Goal: Task Accomplishment & Management: Use online tool/utility

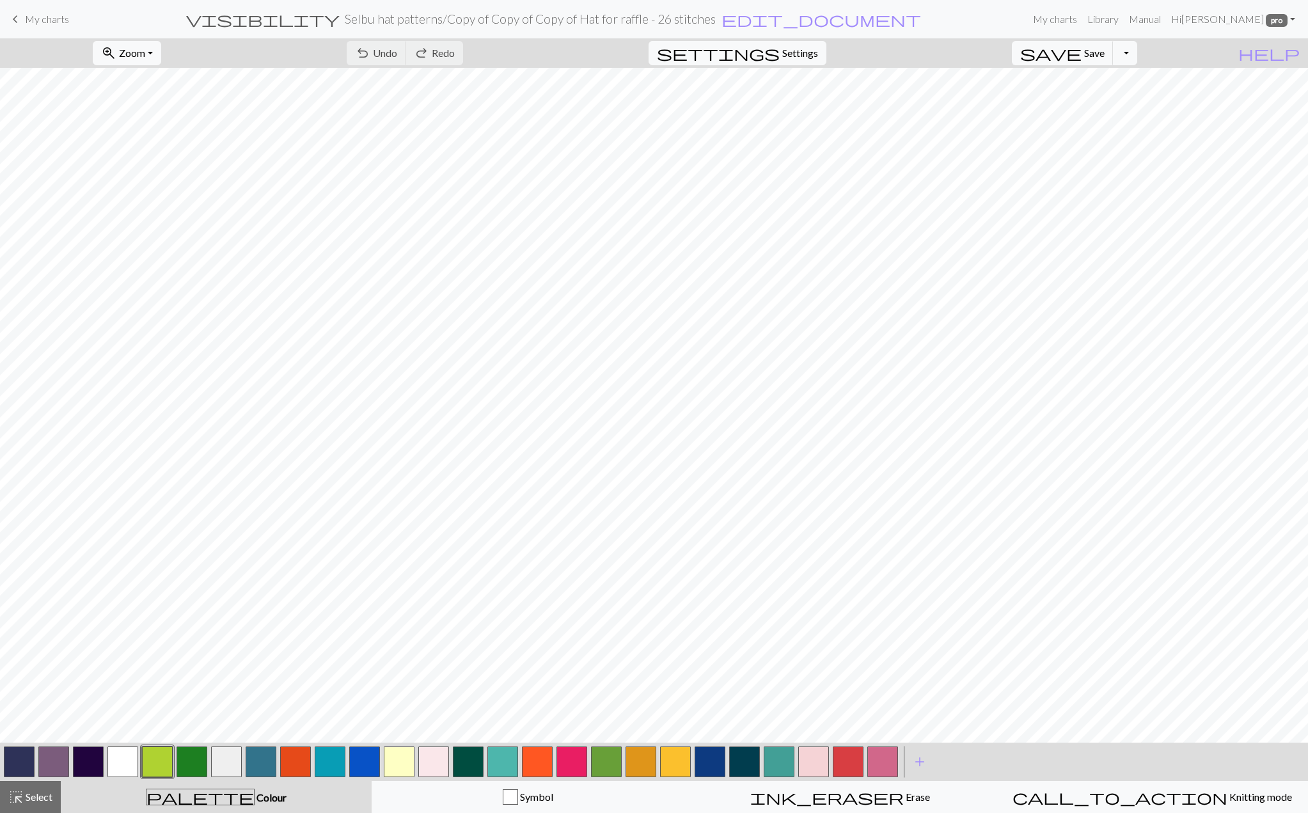
click at [716, 15] on h2 "Selbu hat patterns / Copy of Copy of Copy of Hat for raffle - 26 stitches" at bounding box center [530, 19] width 371 height 15
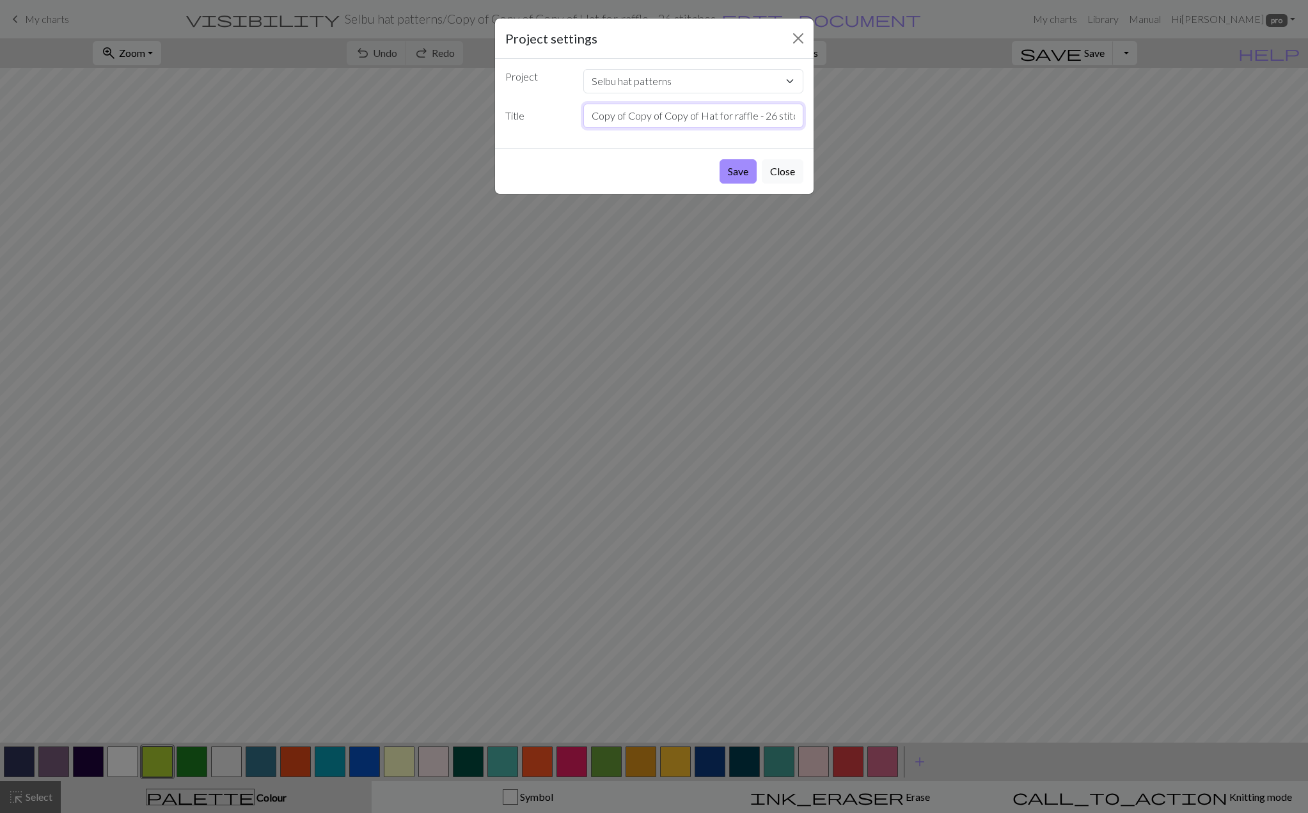
click at [775, 120] on input "Copy of Copy of Copy of Hat for raffle - 26 stitches" at bounding box center [693, 116] width 220 height 24
drag, startPoint x: 701, startPoint y: 116, endPoint x: 571, endPoint y: 116, distance: 130.5
click at [572, 116] on div "Title Copy of Copy of Copy of Hat for raffle - 28 stitches" at bounding box center [654, 116] width 313 height 24
type input "Copy of Copy of Copy of Hat for raffle - 28 stitches"
click at [743, 168] on button "Save" at bounding box center [738, 171] width 37 height 24
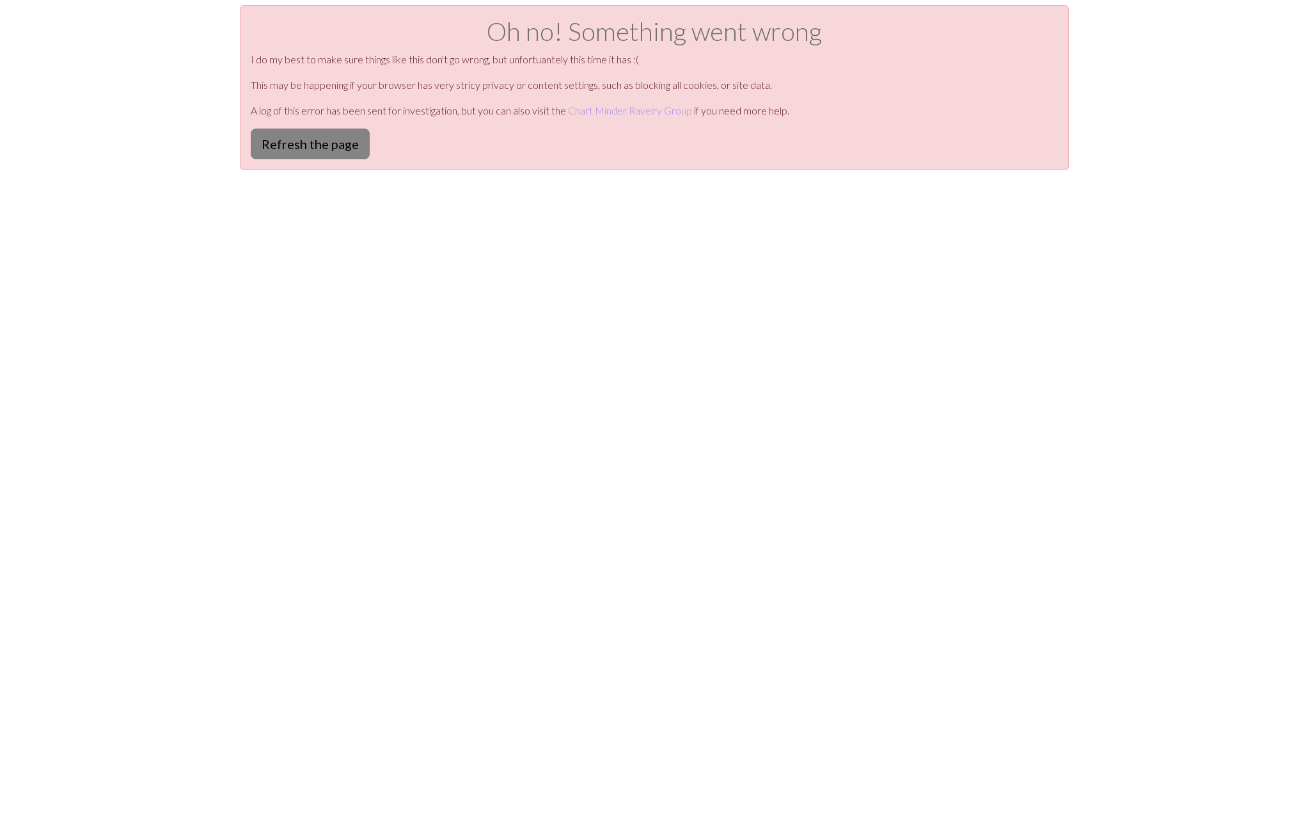
click at [290, 142] on button "Refresh the page" at bounding box center [310, 144] width 119 height 31
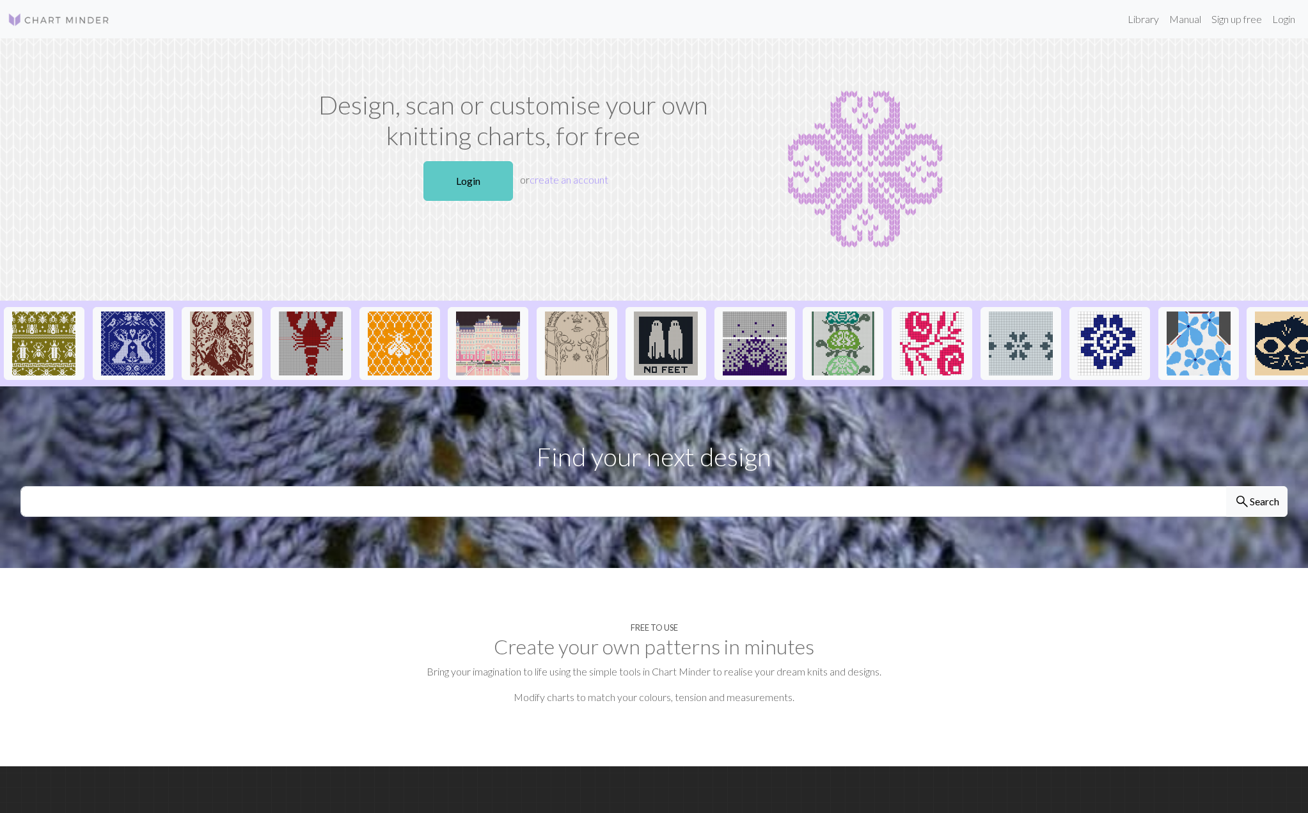
click at [472, 193] on link "Login" at bounding box center [469, 181] width 90 height 40
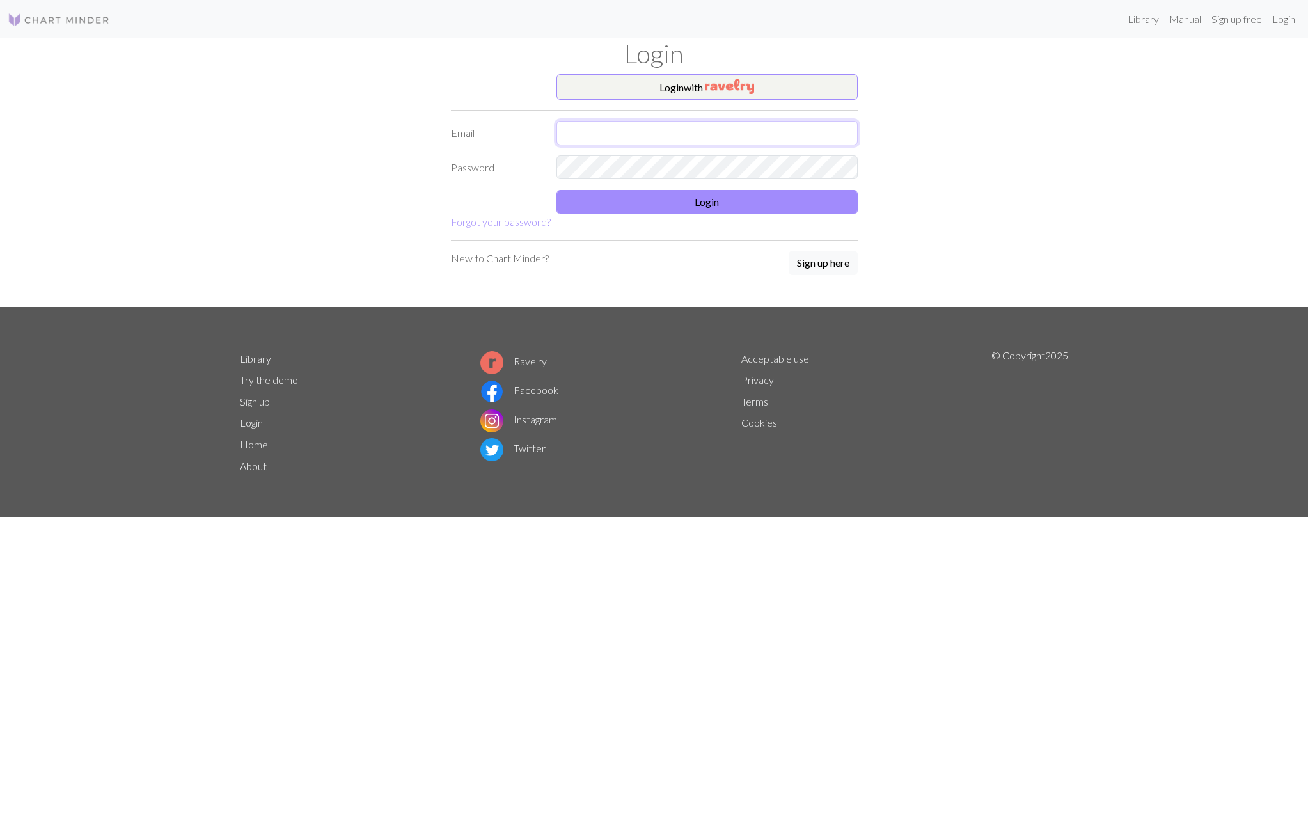
click at [648, 131] on input "text" at bounding box center [707, 133] width 301 height 24
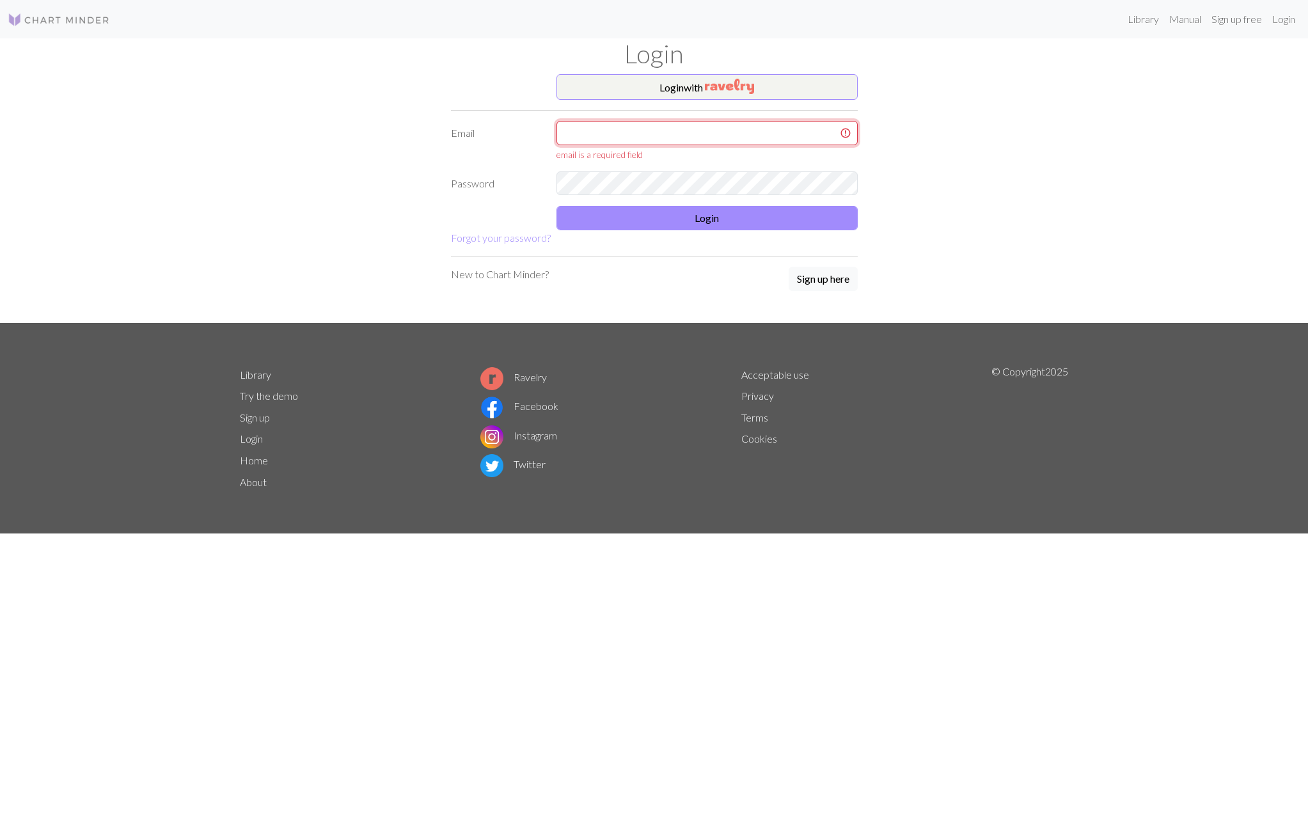
type input "latniuq@gmail.com"
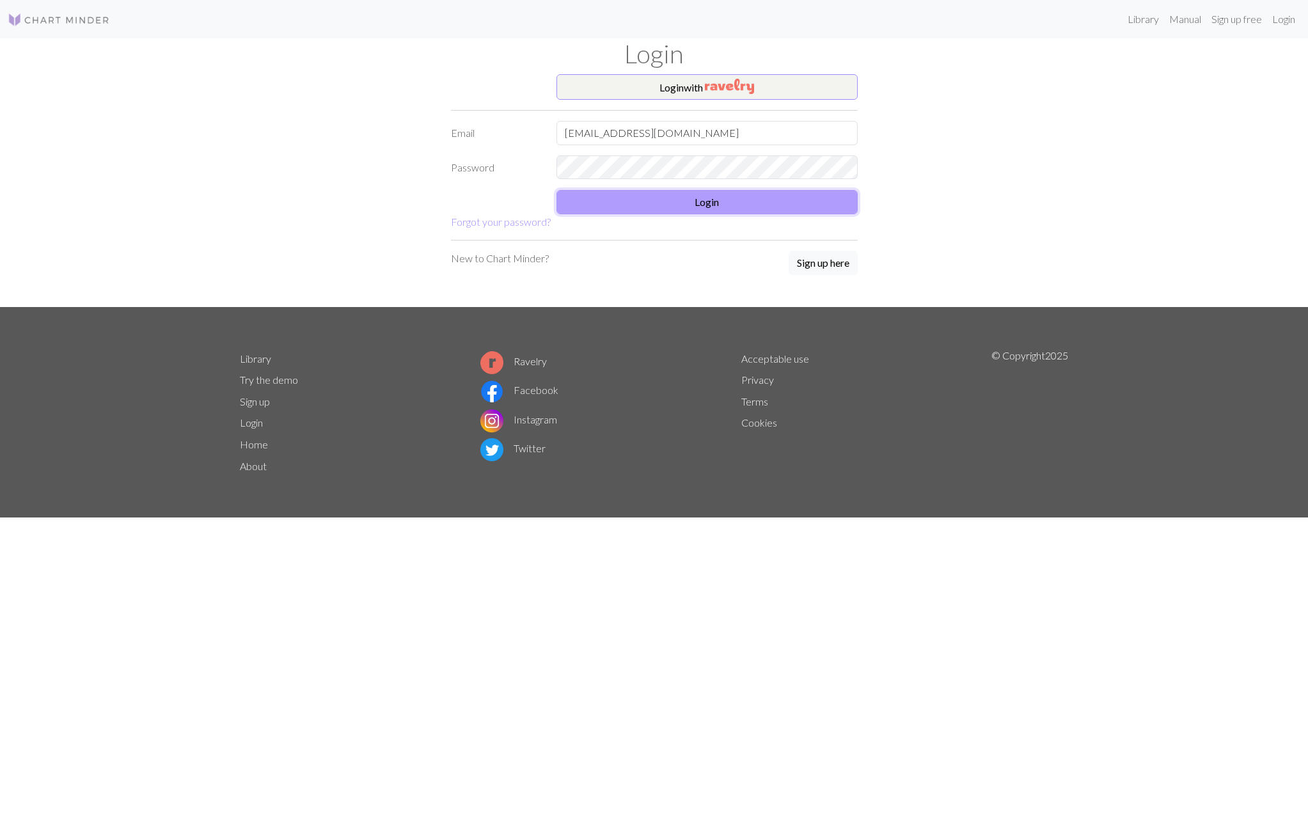
click at [683, 196] on button "Login" at bounding box center [707, 202] width 301 height 24
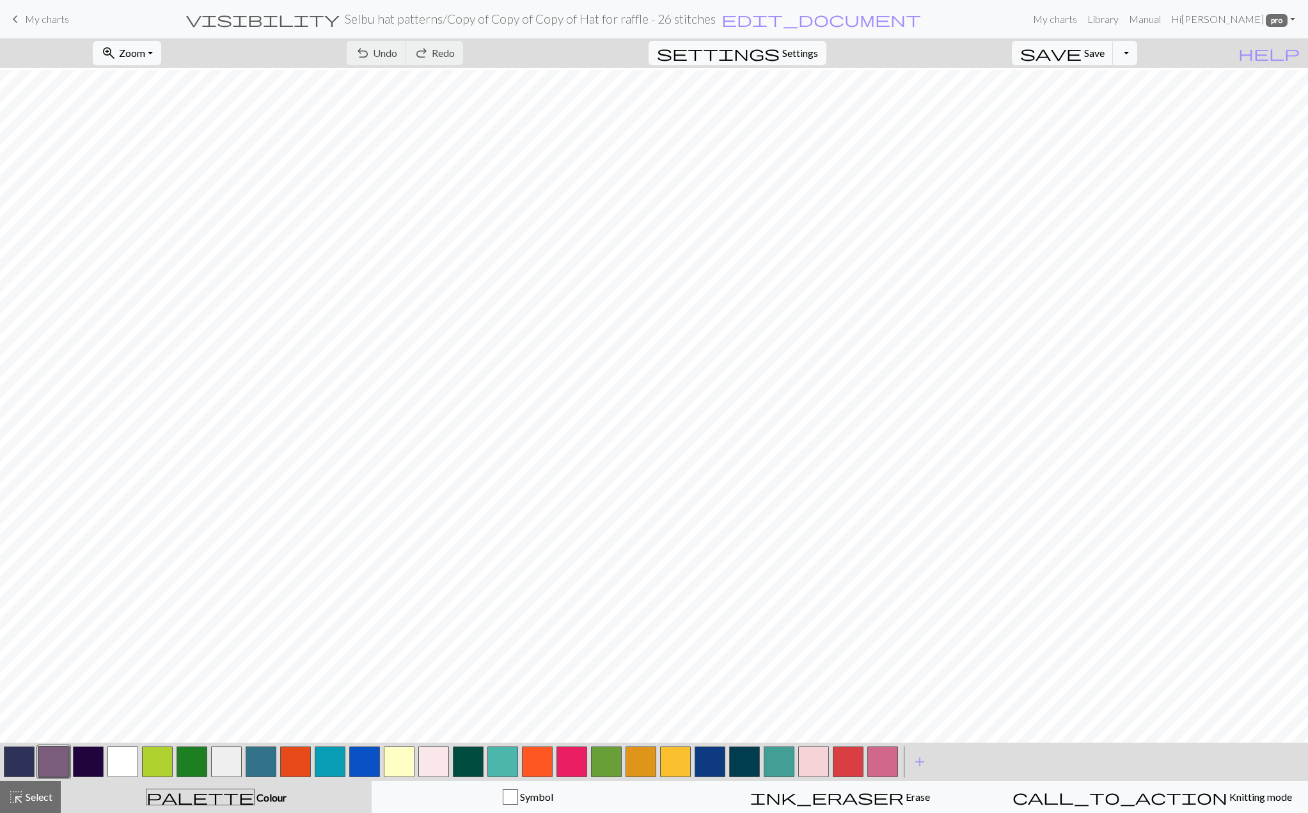
scroll to position [138, 0]
click at [1082, 57] on span "save" at bounding box center [1050, 53] width 61 height 18
click at [716, 20] on h2 "Selbu hat patterns / Copy of Copy of Copy of Hat for raffle - 26 stitches" at bounding box center [530, 19] width 371 height 15
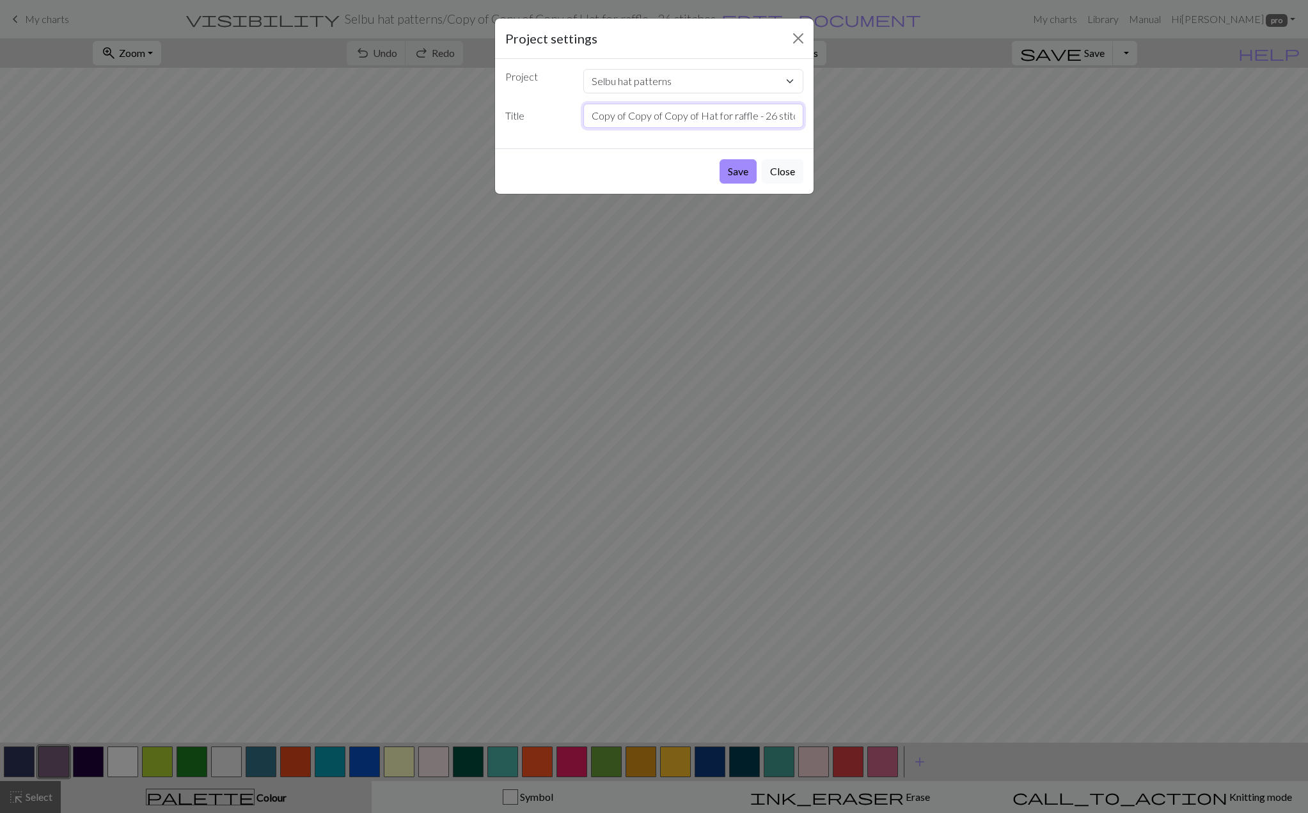
click at [776, 122] on input "Copy of Copy of Copy of Hat for raffle - 26 stitches" at bounding box center [693, 116] width 220 height 24
type input "Copy of Copy of Copy of Hat for raffle - 28 stitches"
click at [742, 166] on button "Save" at bounding box center [738, 171] width 37 height 24
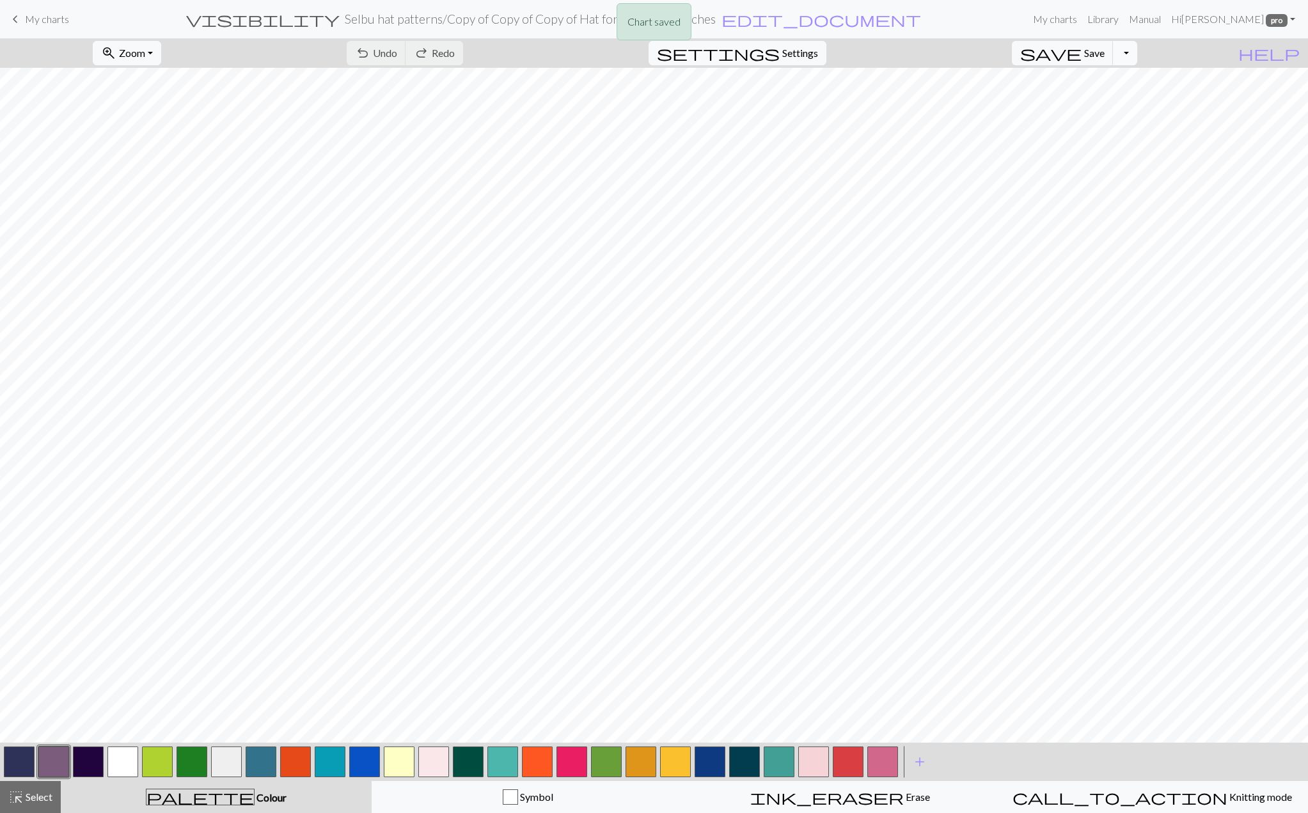
click at [1138, 55] on button "Toggle Dropdown" at bounding box center [1125, 53] width 24 height 24
click at [1132, 83] on button "file_copy Save a copy" at bounding box center [1031, 80] width 211 height 20
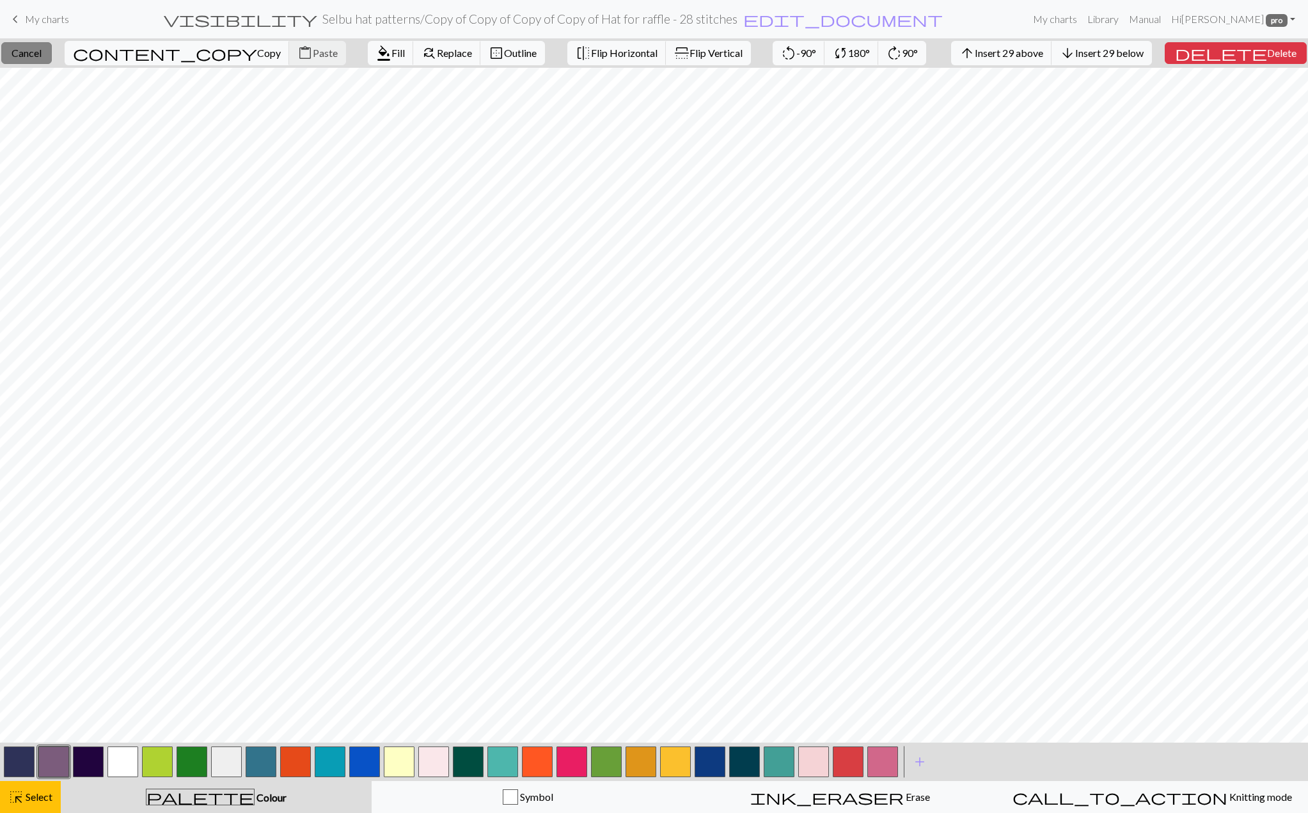
click at [31, 49] on span "Cancel" at bounding box center [27, 53] width 30 height 12
click at [191, 768] on button "button" at bounding box center [192, 762] width 31 height 31
click at [372, 45] on button "format_color_fill Fill" at bounding box center [395, 53] width 46 height 24
drag, startPoint x: 254, startPoint y: 756, endPoint x: 259, endPoint y: 749, distance: 8.7
click at [254, 756] on button "button" at bounding box center [261, 762] width 31 height 31
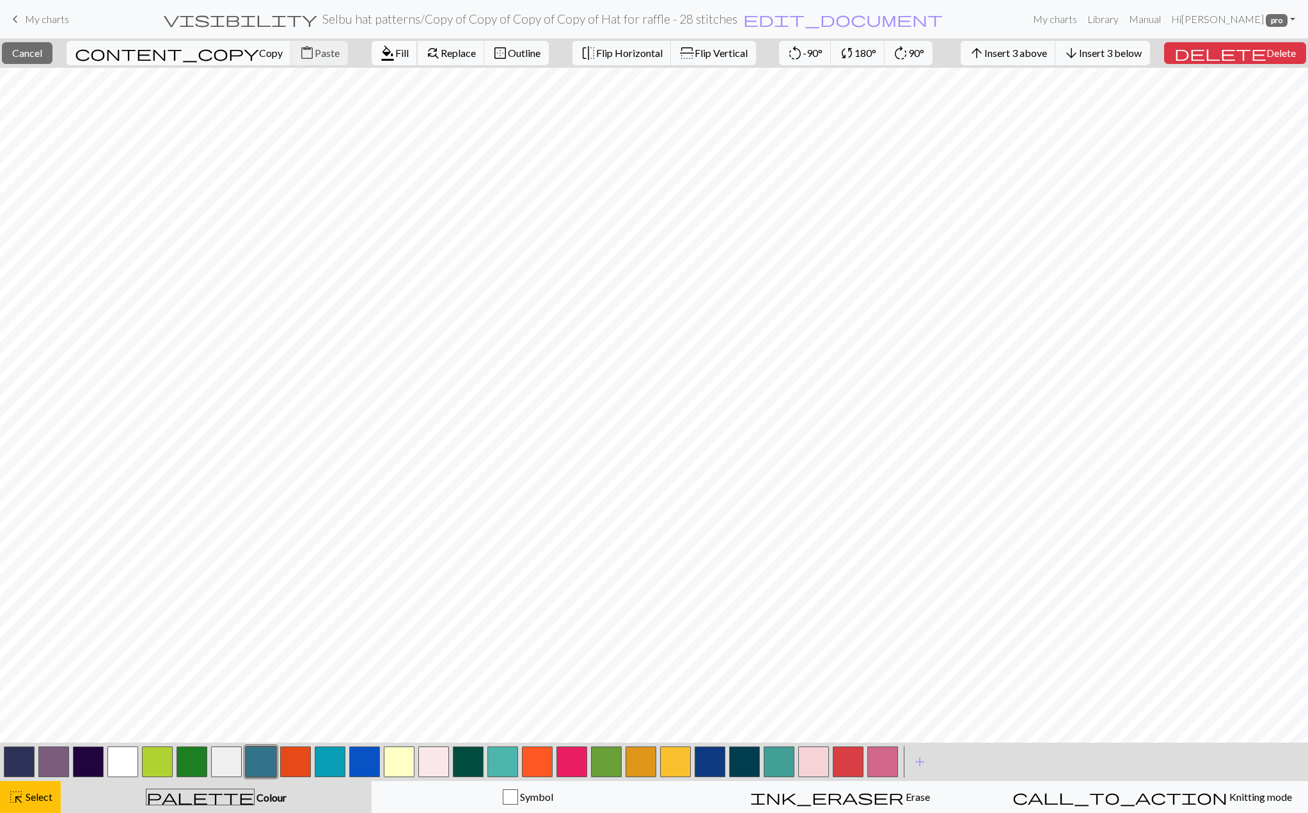
click at [395, 53] on span "Fill" at bounding box center [401, 53] width 13 height 12
drag, startPoint x: 13, startPoint y: 763, endPoint x: 364, endPoint y: 6, distance: 833.6
click at [16, 763] on button "button" at bounding box center [19, 762] width 31 height 31
click at [372, 54] on button "format_color_fill Fill" at bounding box center [395, 53] width 46 height 24
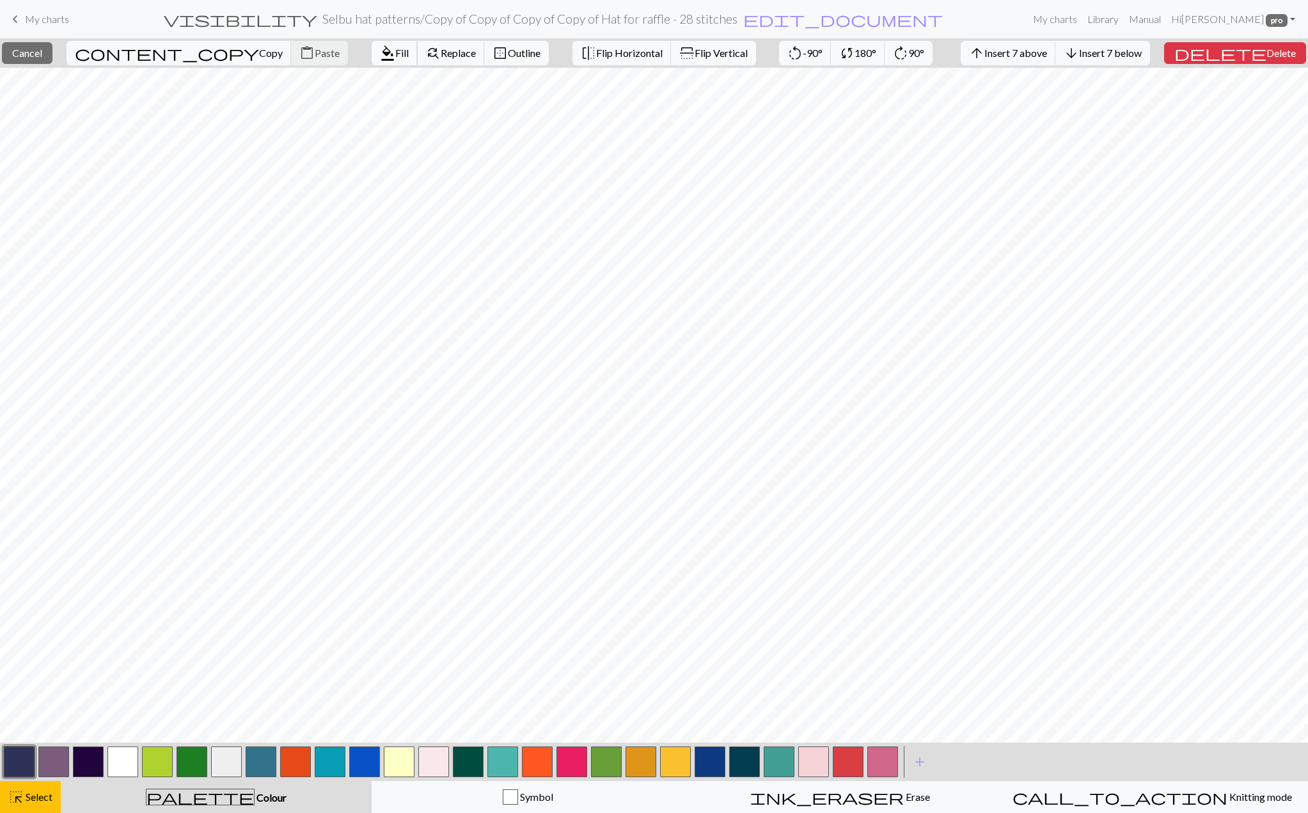
click at [380, 52] on span "format_color_fill" at bounding box center [387, 53] width 15 height 18
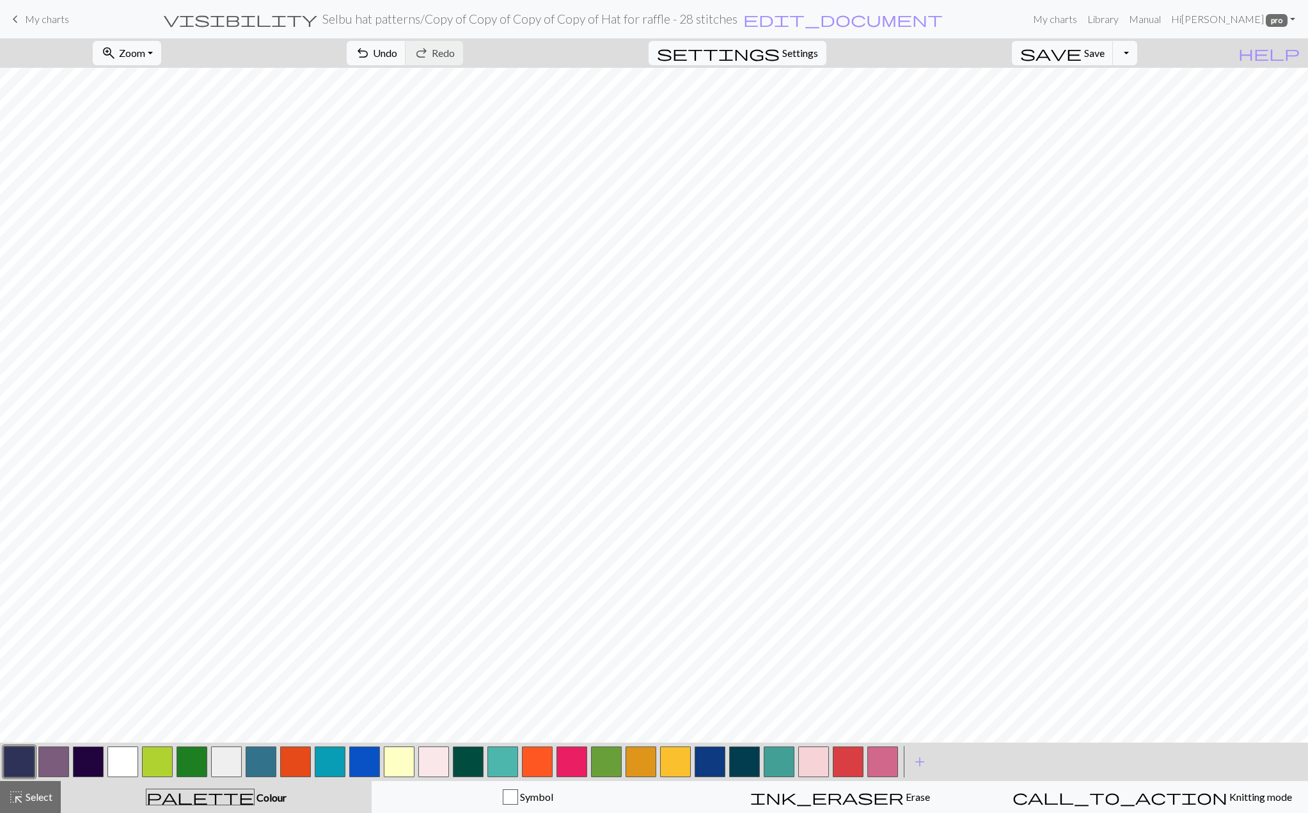
click at [125, 752] on button "button" at bounding box center [122, 762] width 31 height 31
click at [186, 752] on button "button" at bounding box center [192, 762] width 31 height 31
click at [127, 758] on button "button" at bounding box center [122, 762] width 31 height 31
click at [406, 45] on button "undo Undo Undo" at bounding box center [377, 53] width 60 height 24
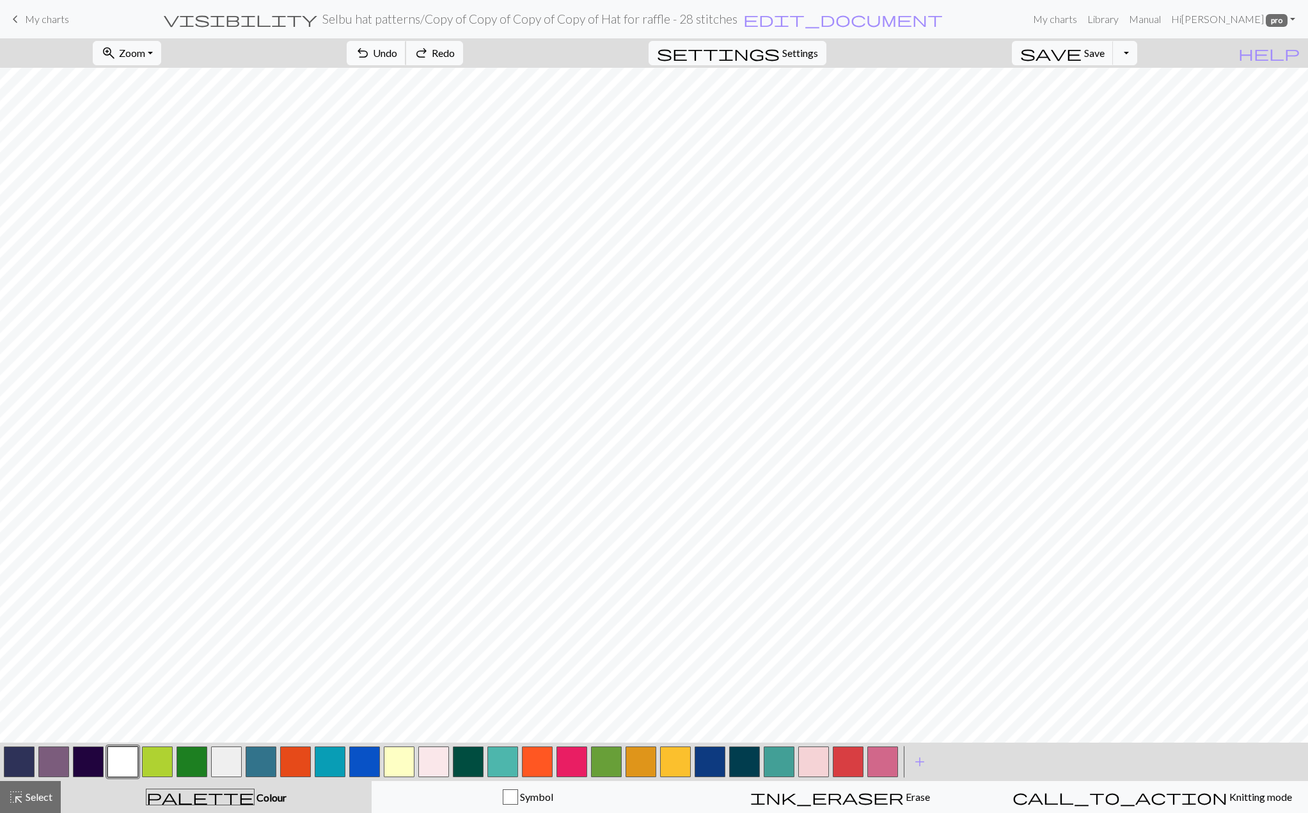
click at [406, 45] on button "undo Undo Undo" at bounding box center [377, 53] width 60 height 24
click at [30, 758] on button "button" at bounding box center [19, 762] width 31 height 31
drag, startPoint x: 127, startPoint y: 753, endPoint x: 138, endPoint y: 745, distance: 12.8
click at [128, 752] on button "button" at bounding box center [122, 762] width 31 height 31
drag, startPoint x: 17, startPoint y: 793, endPoint x: 60, endPoint y: 755, distance: 57.5
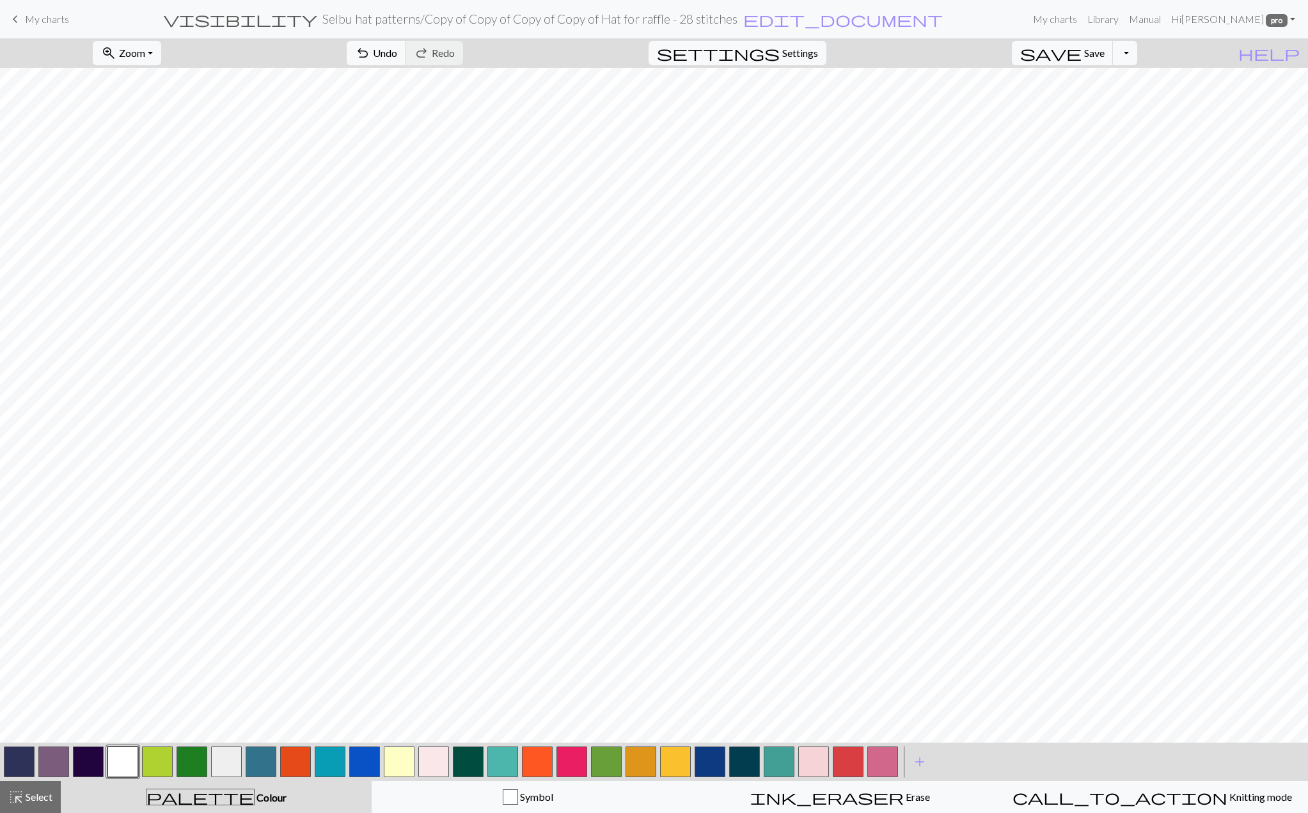
click at [18, 793] on span "highlight_alt" at bounding box center [15, 797] width 15 height 18
click at [261, 60] on button "content_copy Copy" at bounding box center [288, 53] width 225 height 24
click at [424, 55] on span "Paste" at bounding box center [436, 53] width 25 height 12
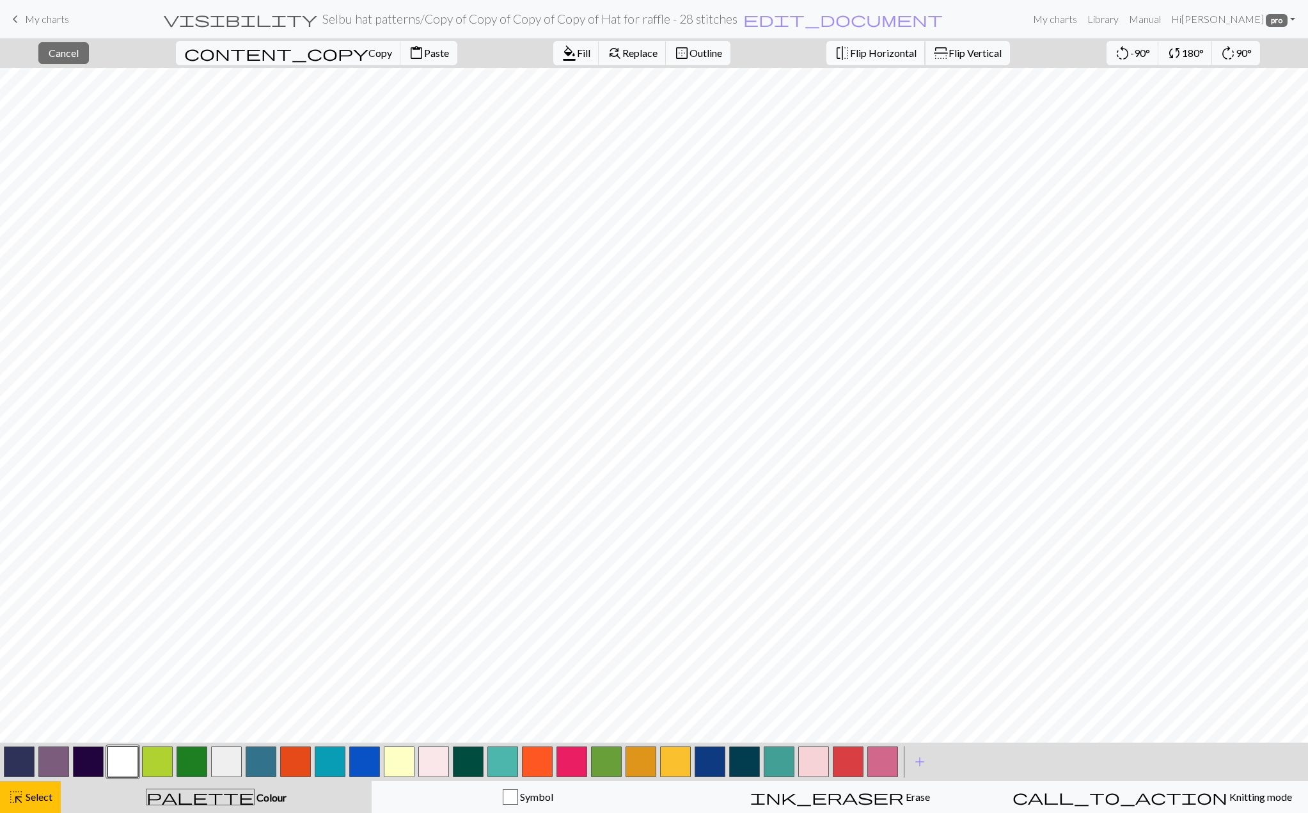
click at [850, 56] on span "Flip Horizontal" at bounding box center [883, 53] width 67 height 12
click at [256, 60] on button "content_copy Copy" at bounding box center [288, 53] width 225 height 24
drag, startPoint x: 258, startPoint y: 52, endPoint x: 267, endPoint y: 83, distance: 32.0
click at [369, 52] on span "Copy" at bounding box center [381, 53] width 24 height 12
click at [424, 55] on span "Paste" at bounding box center [436, 53] width 25 height 12
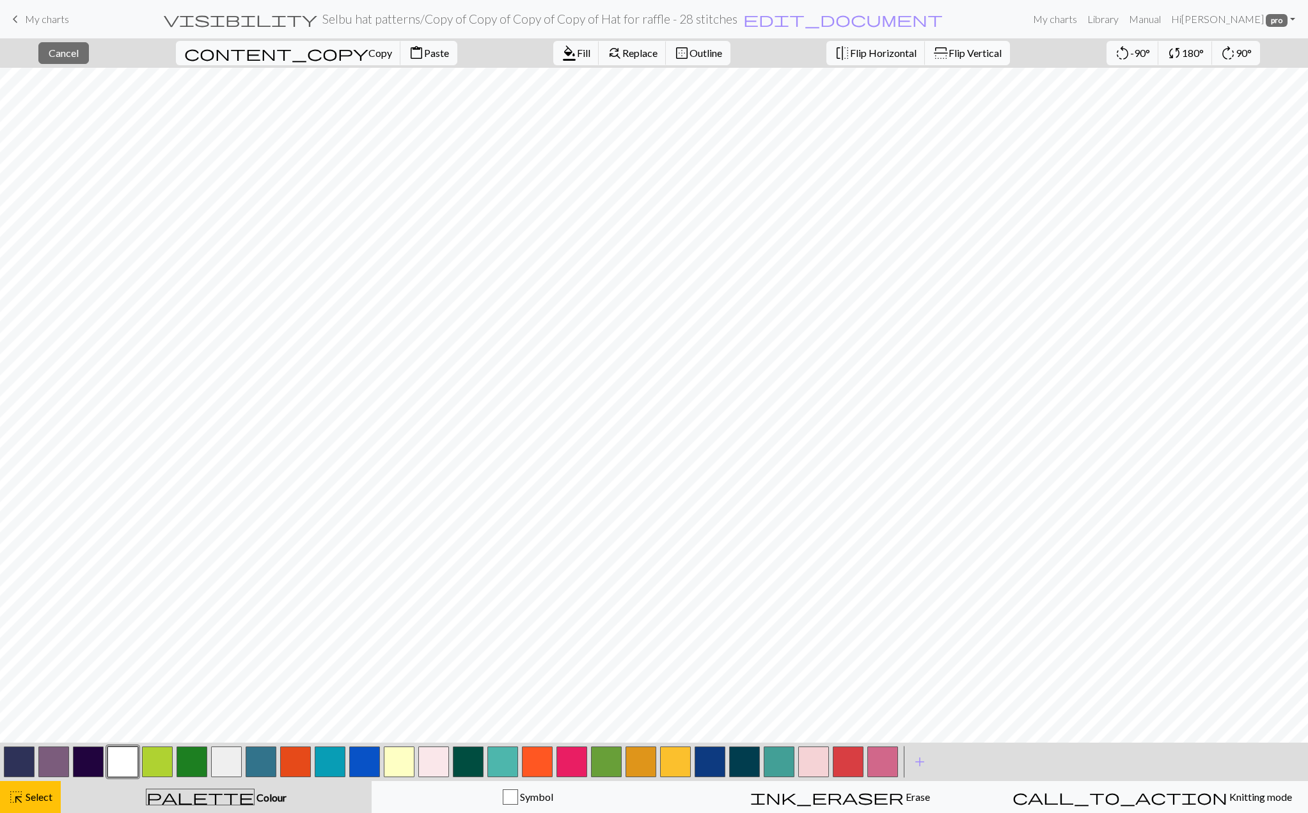
click at [925, 59] on button "flip Flip Vertical" at bounding box center [967, 53] width 85 height 24
click at [89, 47] on button "close Cancel" at bounding box center [63, 53] width 51 height 22
click at [33, 791] on span "Select" at bounding box center [38, 797] width 29 height 12
click at [241, 47] on span "content_copy" at bounding box center [276, 53] width 184 height 18
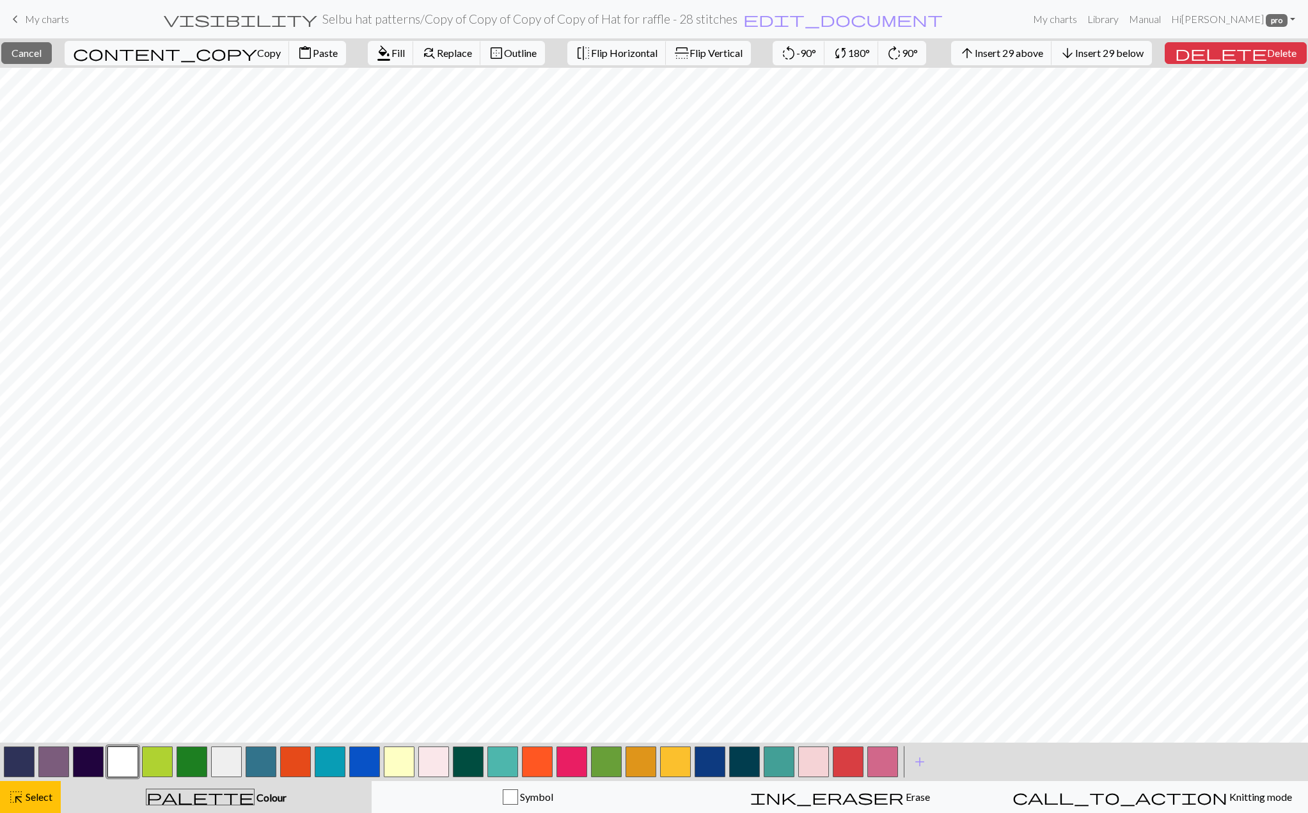
click at [313, 48] on span "Paste" at bounding box center [325, 53] width 25 height 12
click at [42, 58] on span "Cancel" at bounding box center [27, 53] width 30 height 12
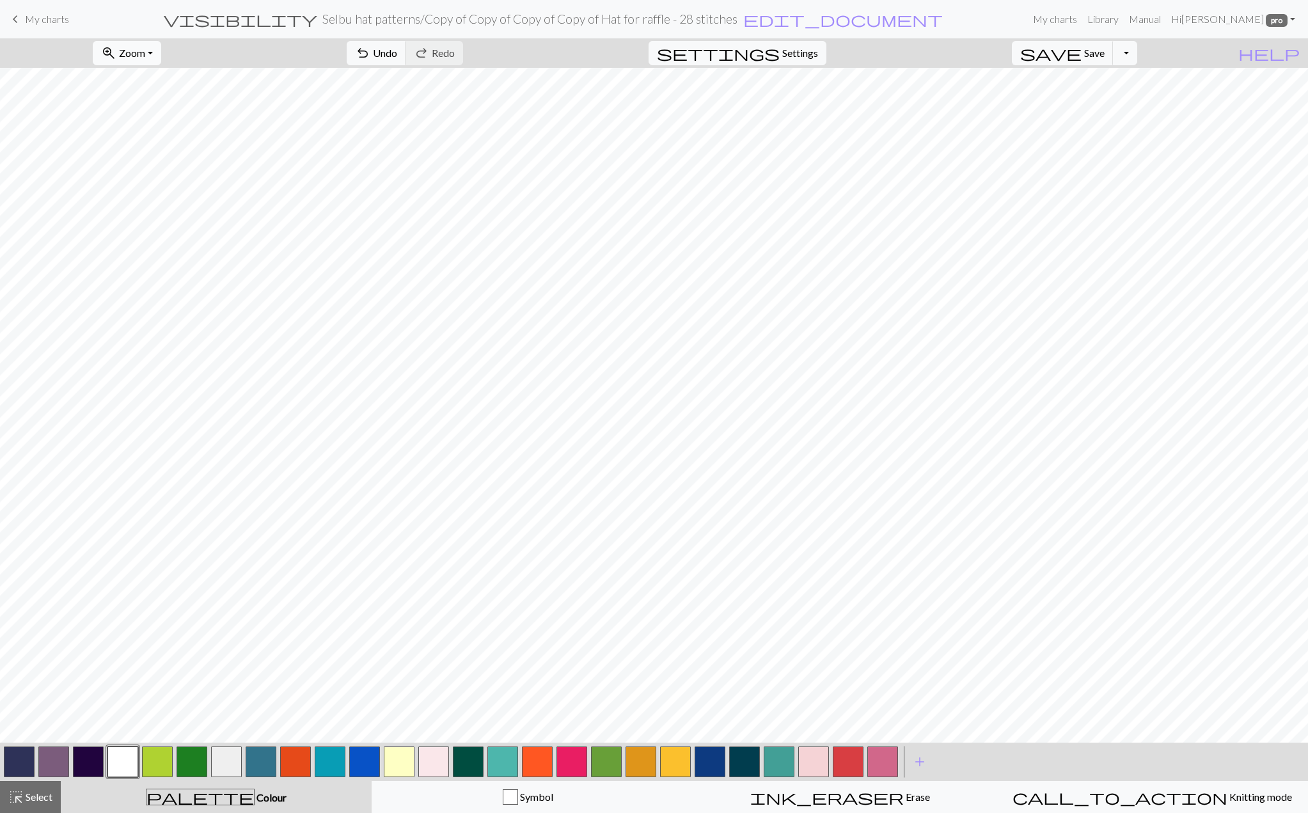
click at [161, 52] on button "zoom_in Zoom Zoom" at bounding box center [127, 53] width 68 height 24
click at [155, 144] on button "50%" at bounding box center [143, 153] width 101 height 20
click at [1086, 52] on button "save Save Save" at bounding box center [1063, 53] width 102 height 24
click at [161, 54] on button "zoom_in Zoom Zoom" at bounding box center [127, 53] width 68 height 24
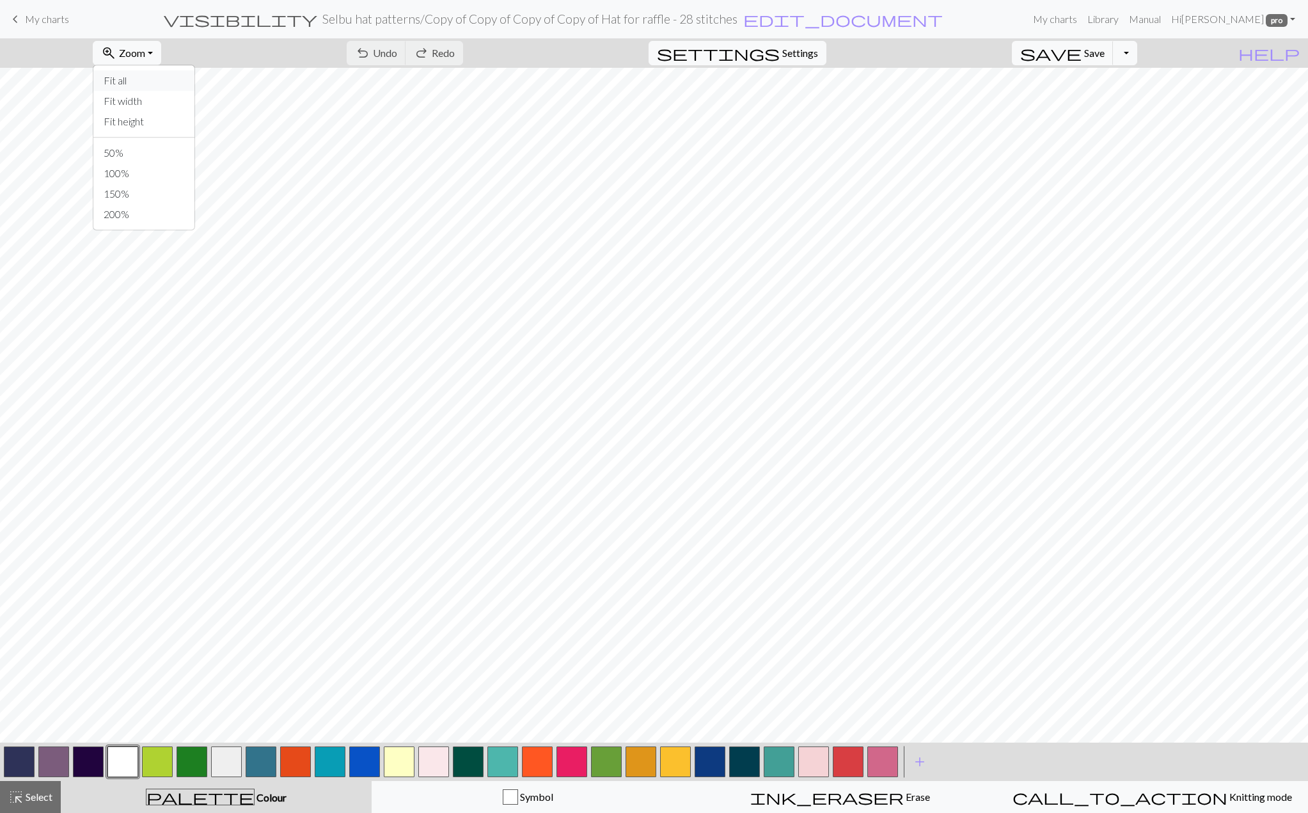
click at [157, 88] on button "Fit all" at bounding box center [143, 80] width 101 height 20
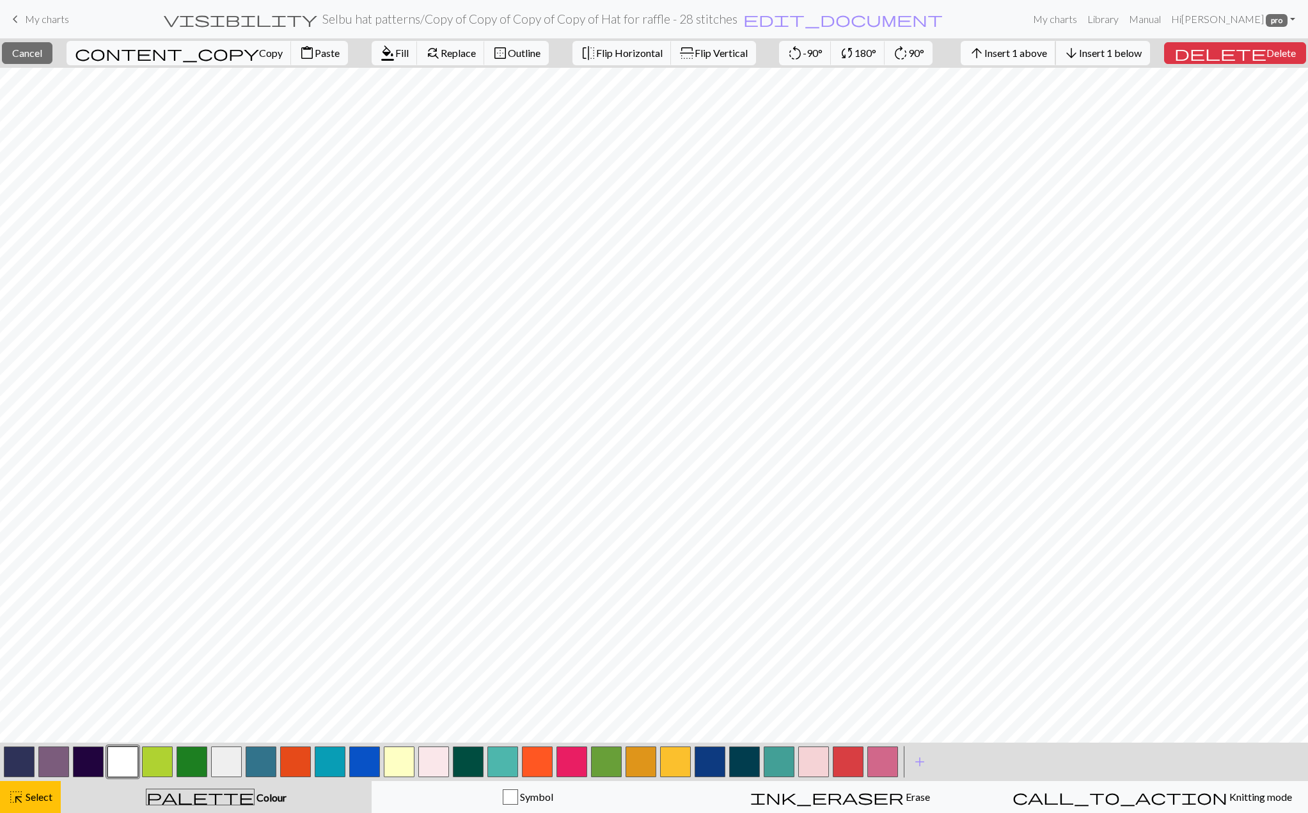
click at [985, 51] on span "arrow_upward" at bounding box center [976, 53] width 15 height 18
click at [1131, 52] on span "Insert 1 below" at bounding box center [1110, 53] width 63 height 12
click at [839, 754] on button "button" at bounding box center [848, 762] width 31 height 31
click at [395, 53] on span "Fill" at bounding box center [401, 53] width 13 height 12
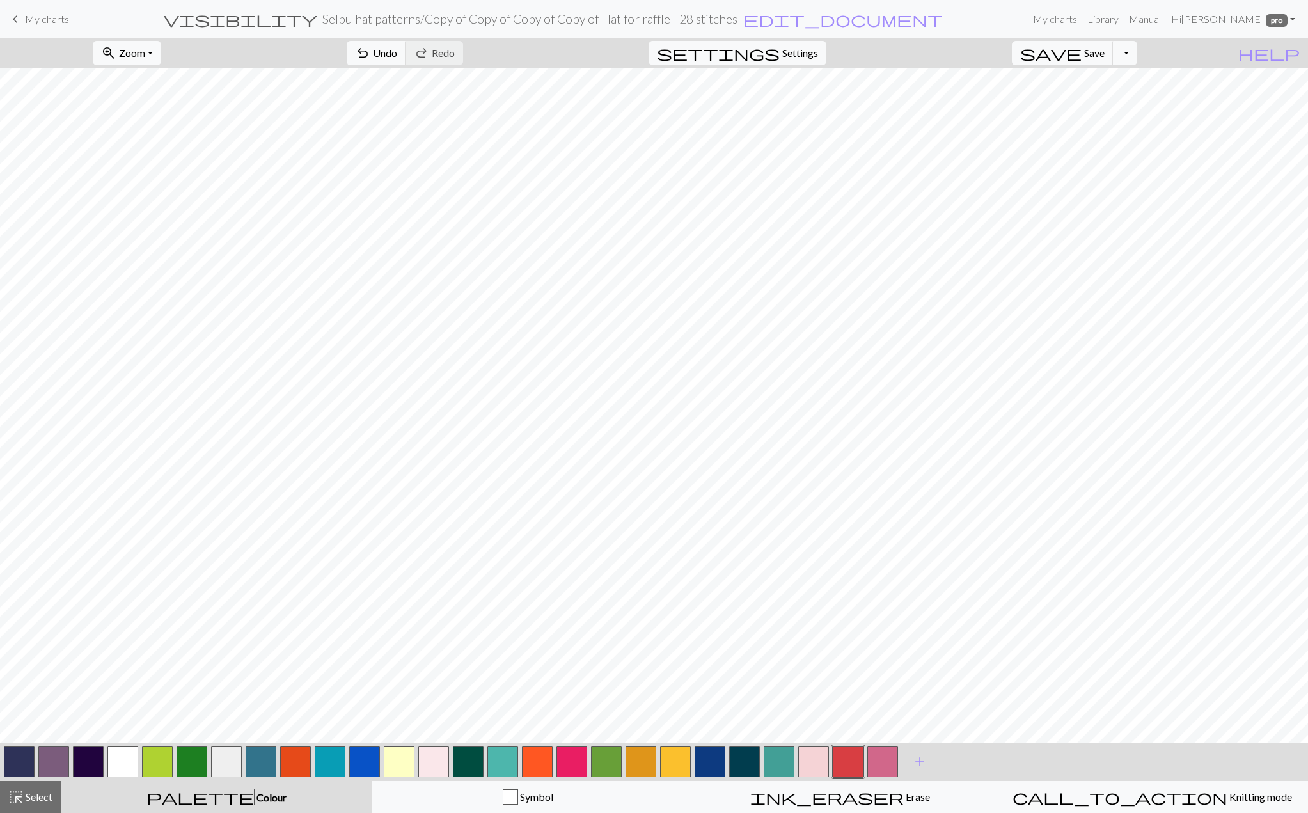
drag, startPoint x: 126, startPoint y: 764, endPoint x: 138, endPoint y: 755, distance: 14.6
click at [126, 764] on button "button" at bounding box center [122, 762] width 31 height 31
click at [397, 49] on span "Undo" at bounding box center [385, 53] width 24 height 12
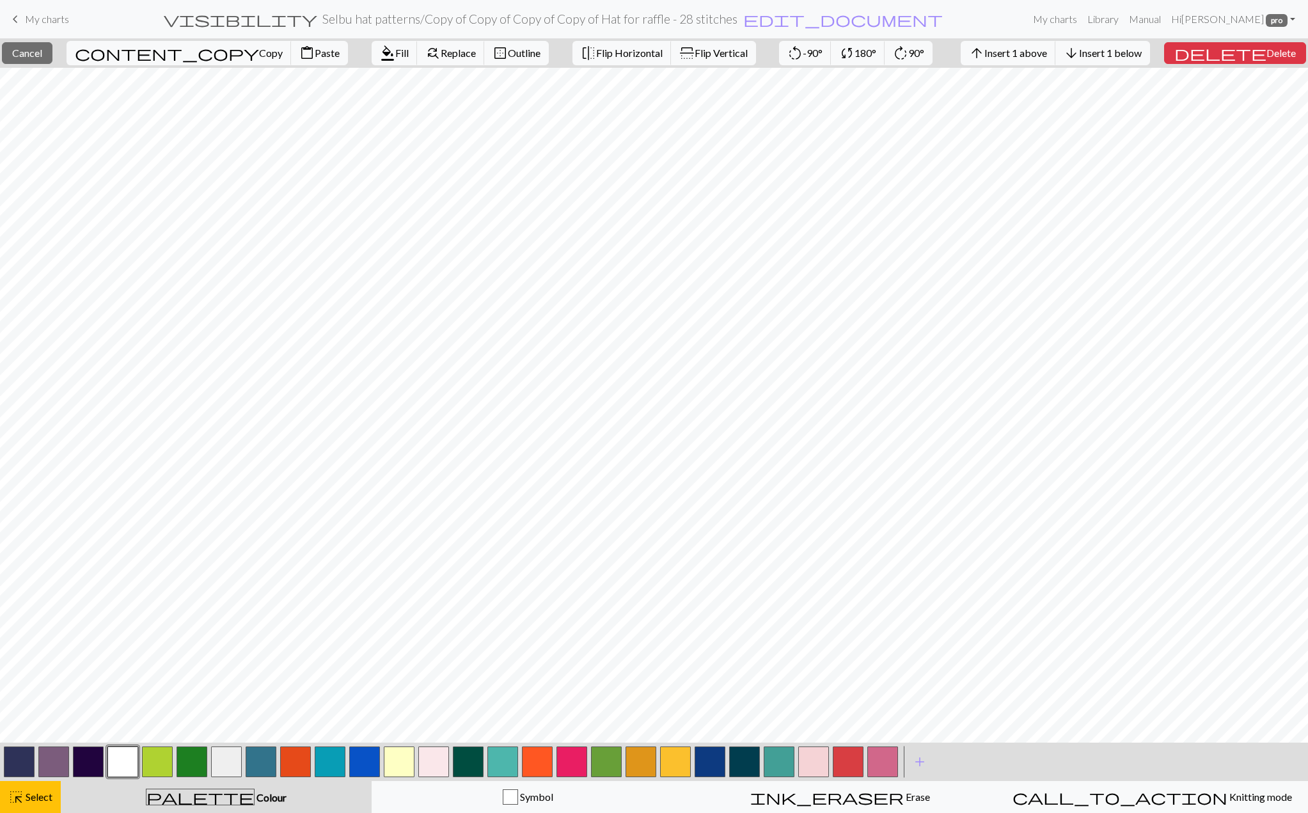
click at [850, 770] on button "button" at bounding box center [848, 762] width 31 height 31
click at [380, 49] on span "format_color_fill" at bounding box center [387, 53] width 15 height 18
click at [395, 58] on span "Fill" at bounding box center [401, 53] width 13 height 12
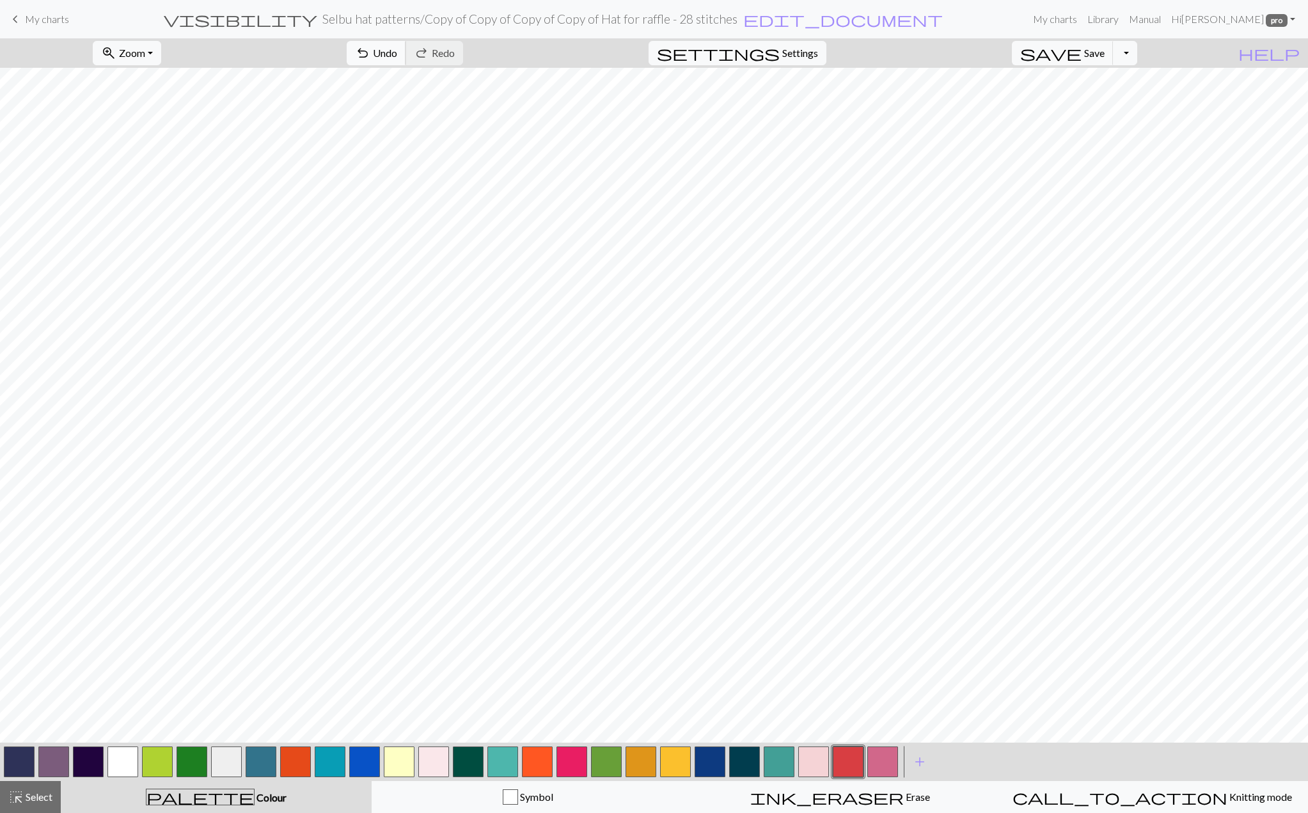
click at [370, 56] on span "undo" at bounding box center [362, 53] width 15 height 18
click at [406, 61] on button "undo Undo Undo" at bounding box center [377, 53] width 60 height 24
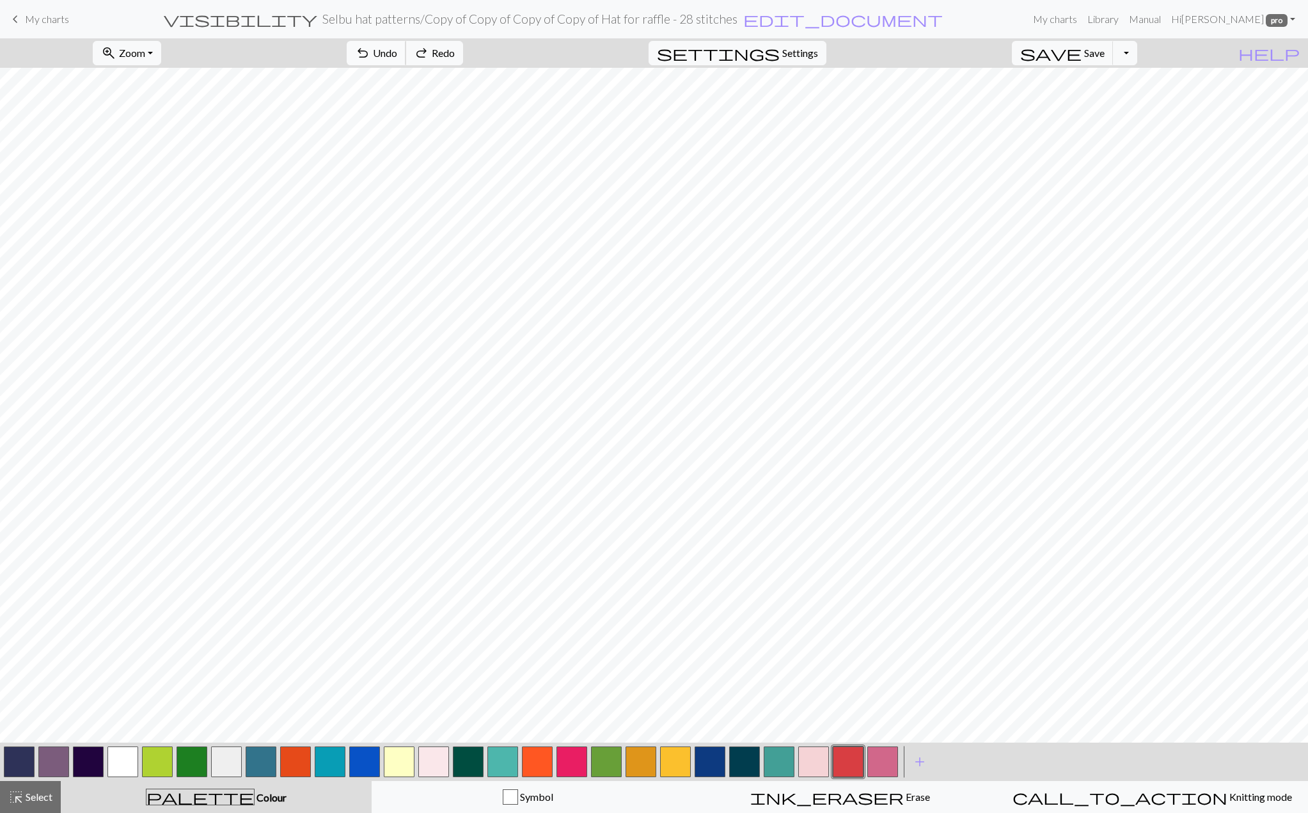
click at [406, 61] on button "undo Undo Undo" at bounding box center [377, 53] width 60 height 24
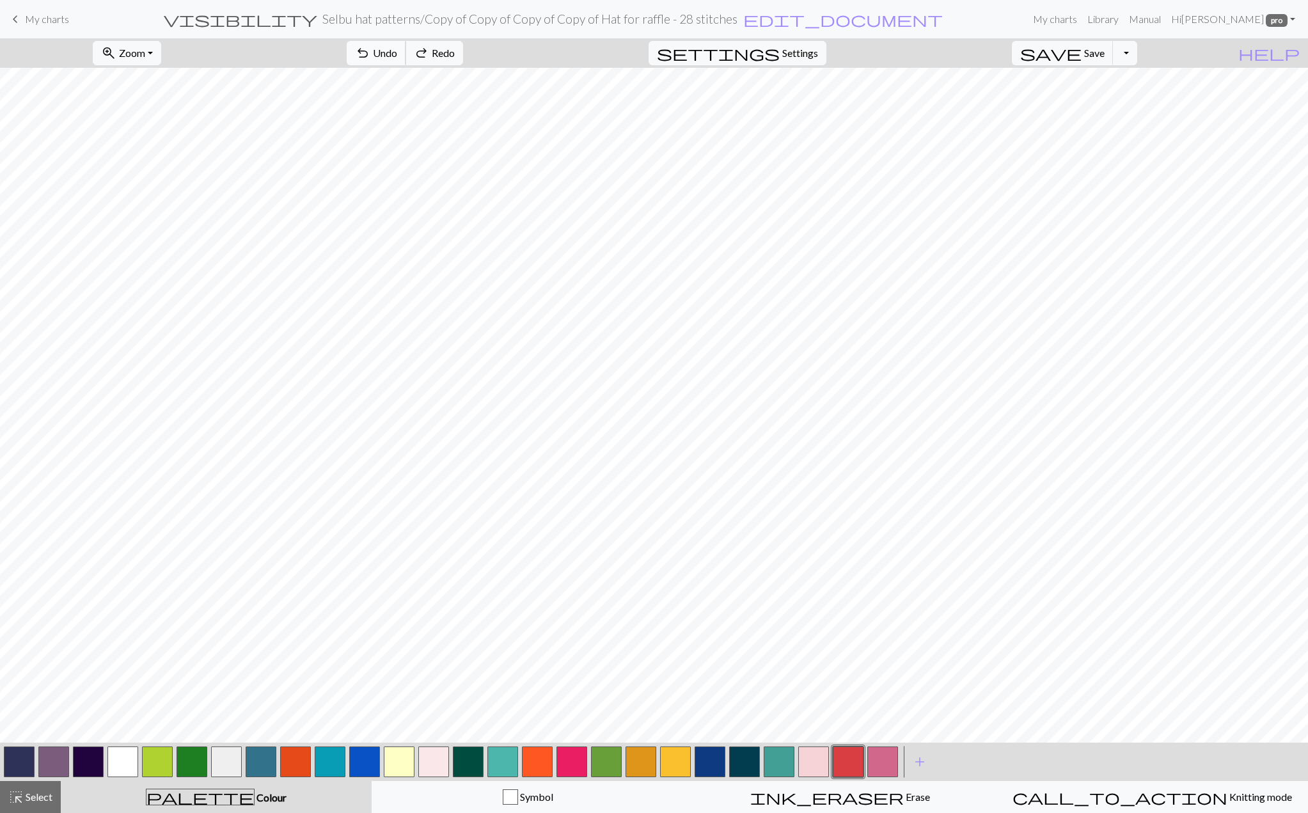
click at [406, 61] on button "undo Undo Undo" at bounding box center [377, 53] width 60 height 24
click at [397, 53] on span "Undo" at bounding box center [385, 53] width 24 height 12
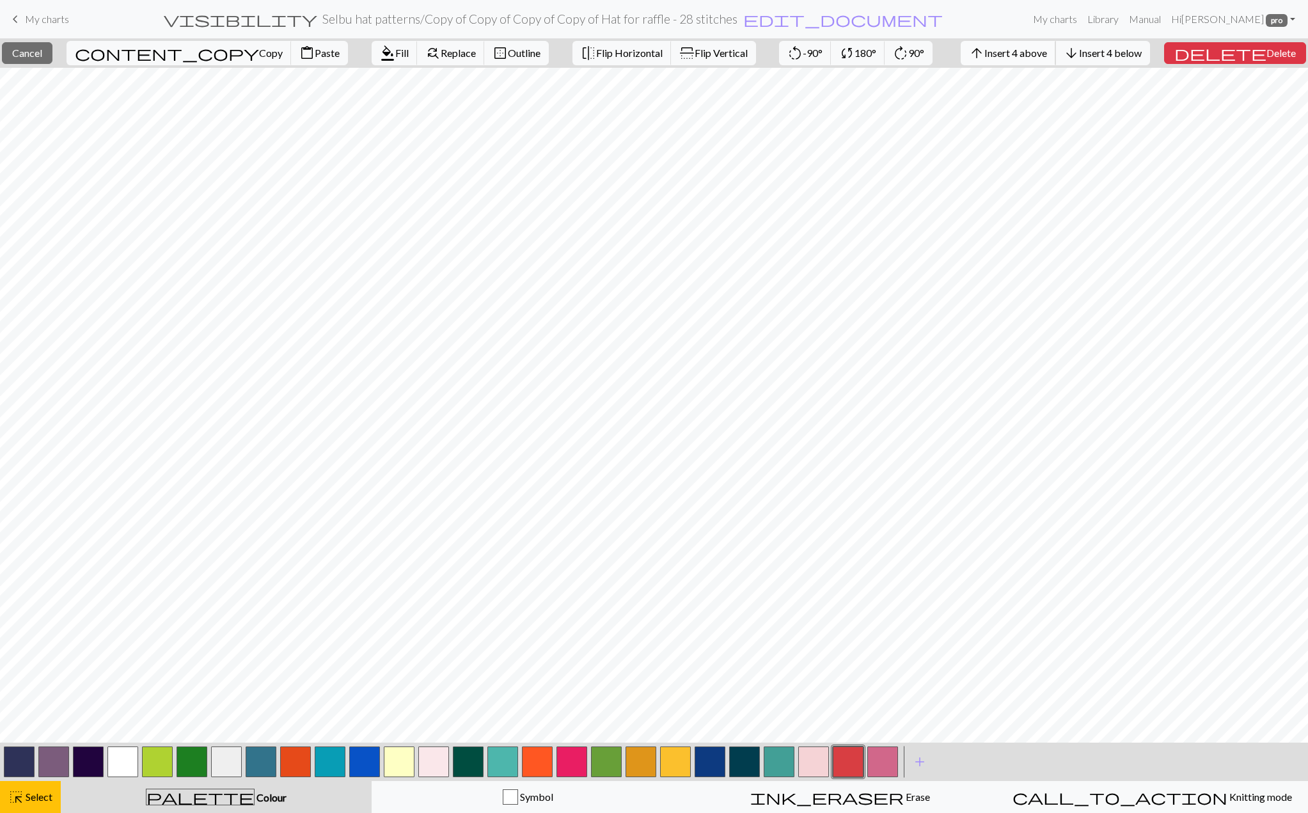
click at [1047, 53] on span "Insert 4 above" at bounding box center [1016, 53] width 63 height 12
click at [372, 49] on button "format_color_fill Fill" at bounding box center [395, 53] width 46 height 24
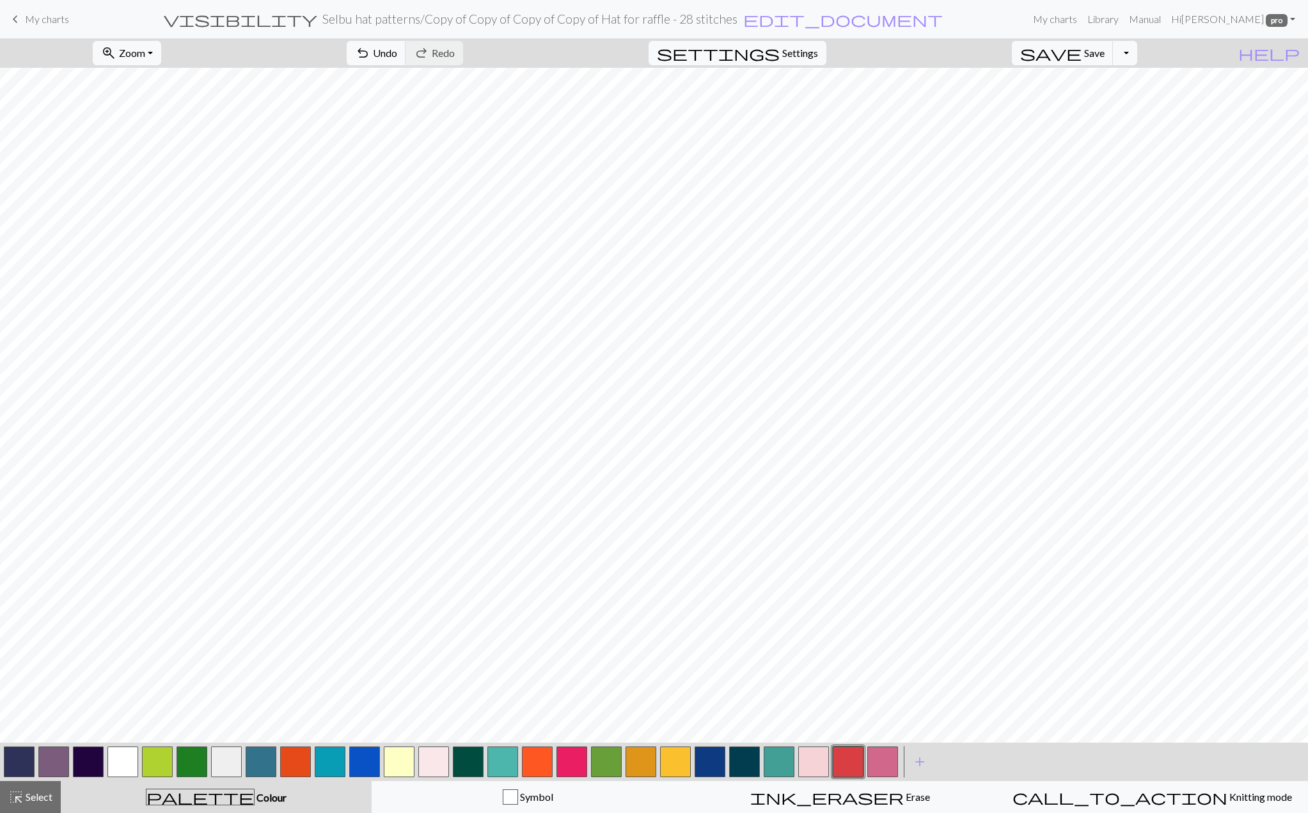
click at [121, 754] on button "button" at bounding box center [122, 762] width 31 height 31
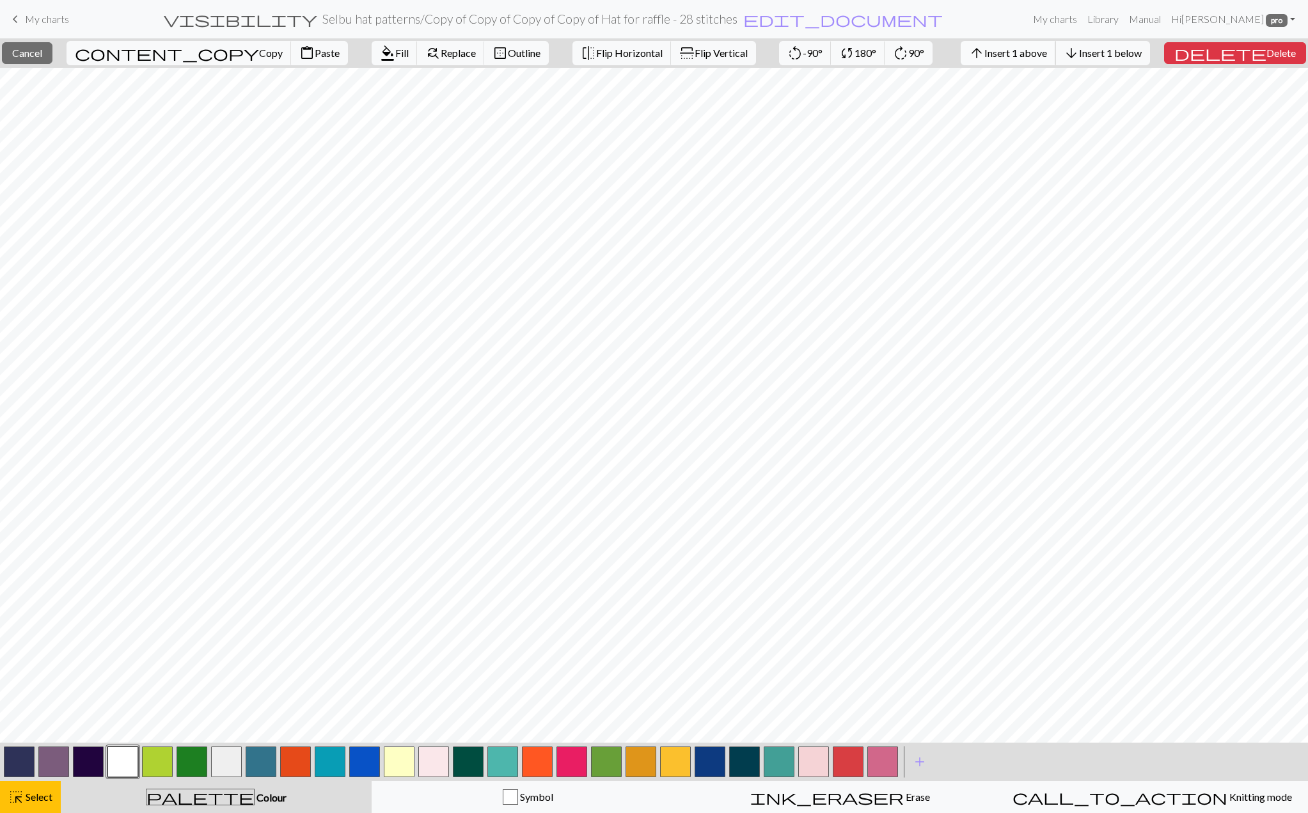
click at [1047, 52] on span "Insert 1 above" at bounding box center [1016, 53] width 63 height 12
click at [849, 758] on button "button" at bounding box center [848, 762] width 31 height 31
click at [395, 54] on span "Fill" at bounding box center [401, 53] width 13 height 12
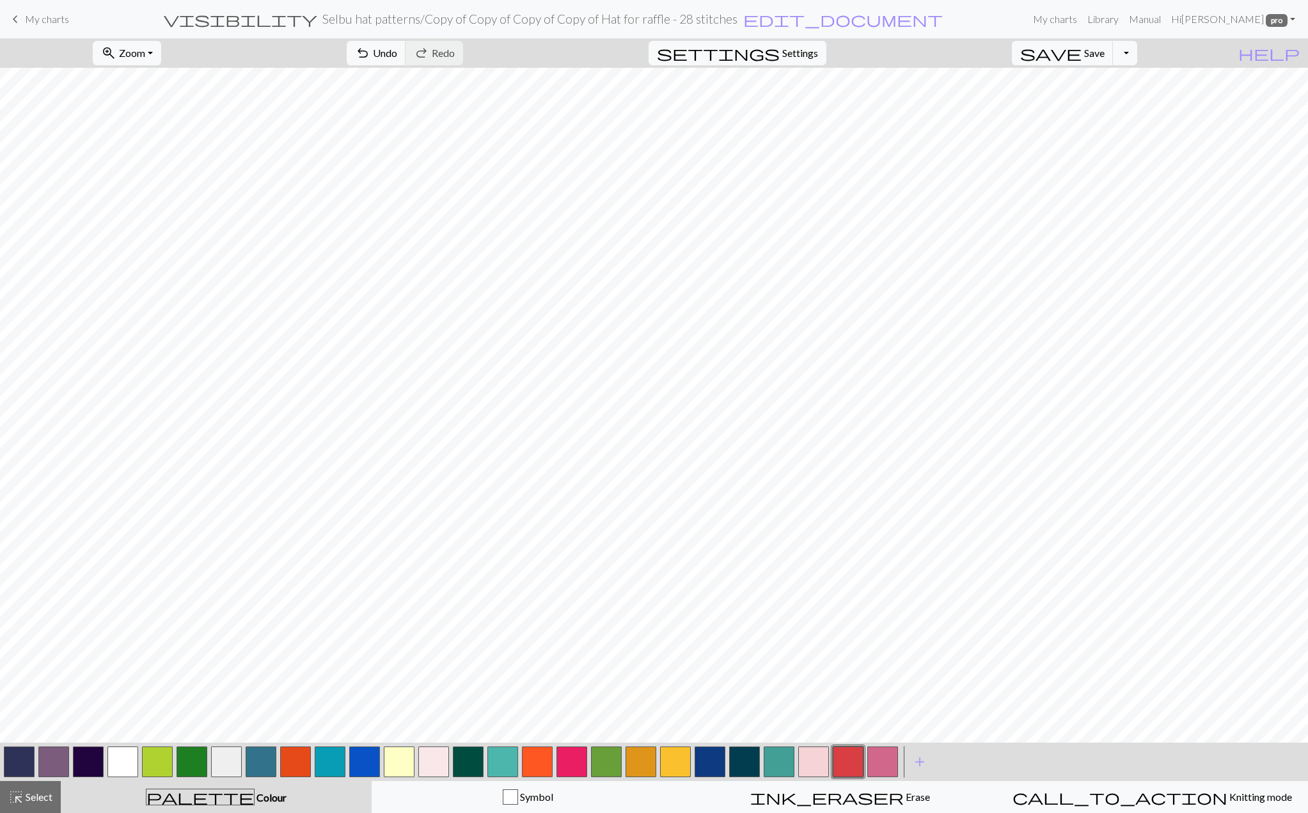
click at [132, 763] on button "button" at bounding box center [122, 762] width 31 height 31
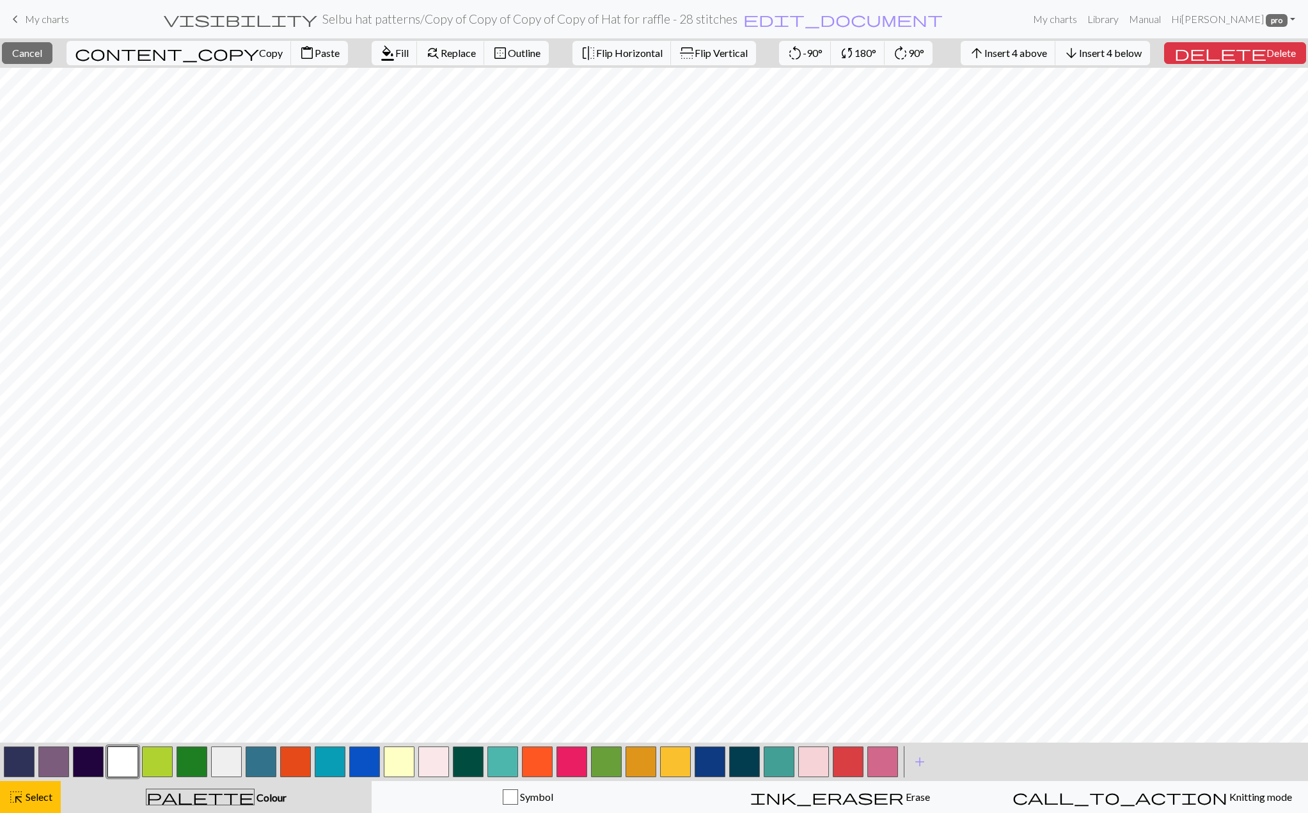
click at [845, 770] on button "button" at bounding box center [848, 762] width 31 height 31
click at [395, 50] on span "Fill" at bounding box center [401, 53] width 13 height 12
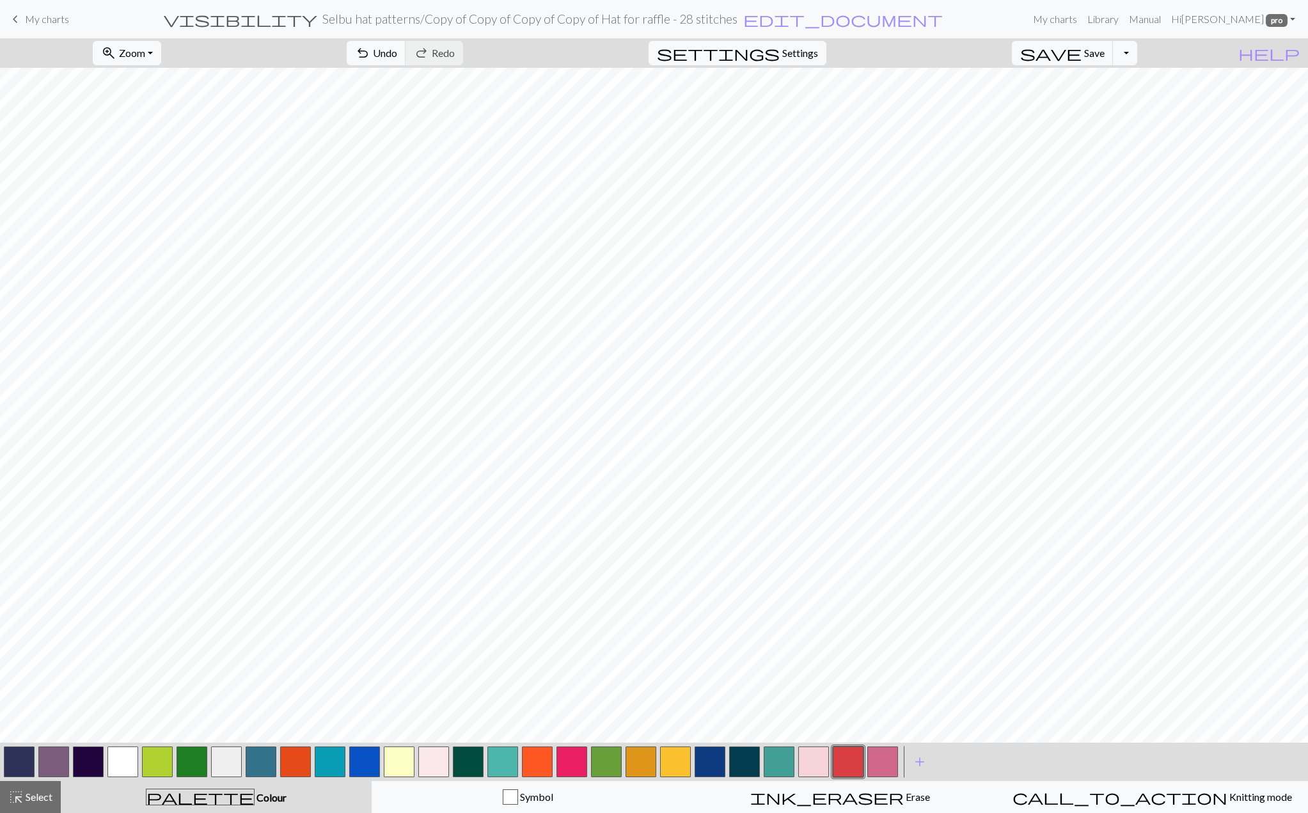
click at [118, 753] on button "button" at bounding box center [122, 762] width 31 height 31
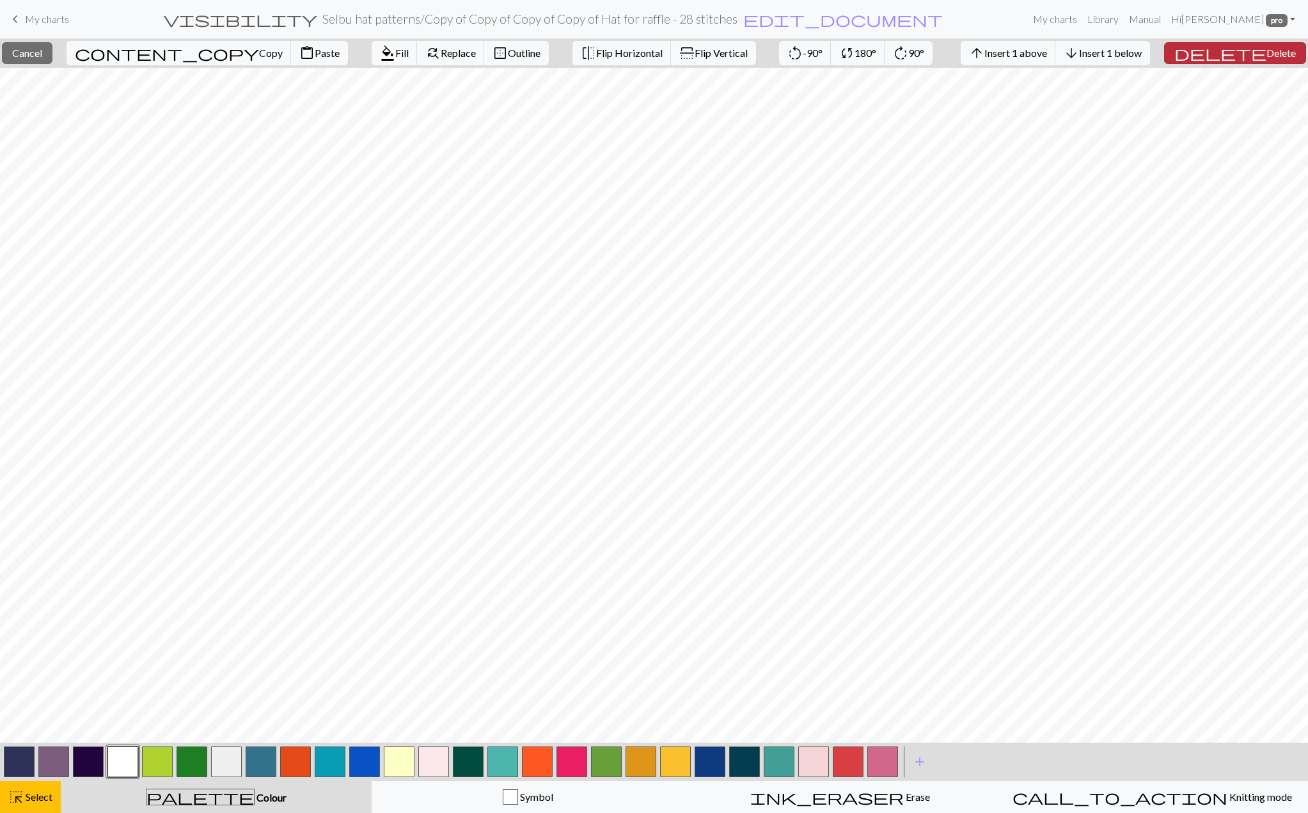
click at [1241, 52] on span "delete" at bounding box center [1221, 53] width 92 height 18
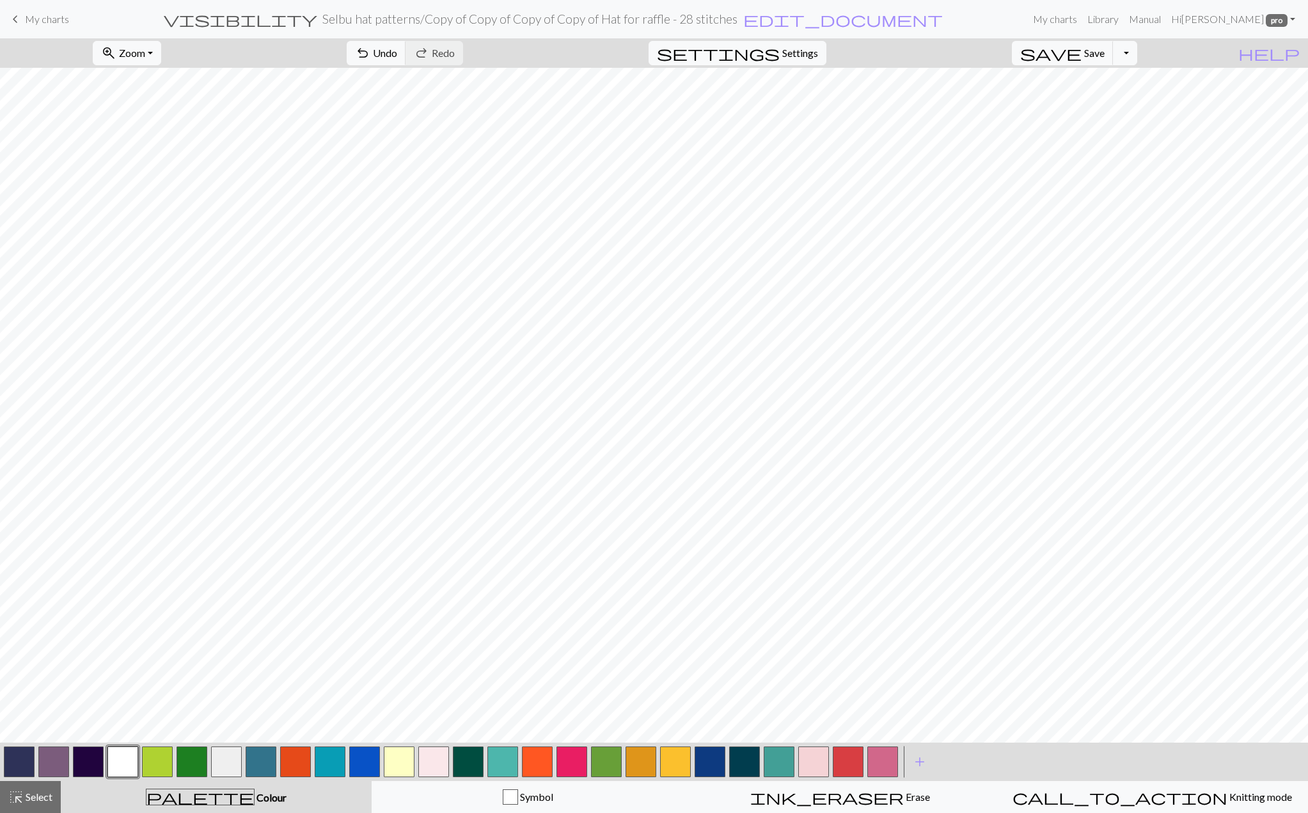
drag, startPoint x: 572, startPoint y: 754, endPoint x: 565, endPoint y: 750, distance: 8.0
click at [571, 754] on button "button" at bounding box center [572, 762] width 31 height 31
click at [19, 791] on span "highlight_alt" at bounding box center [15, 797] width 15 height 18
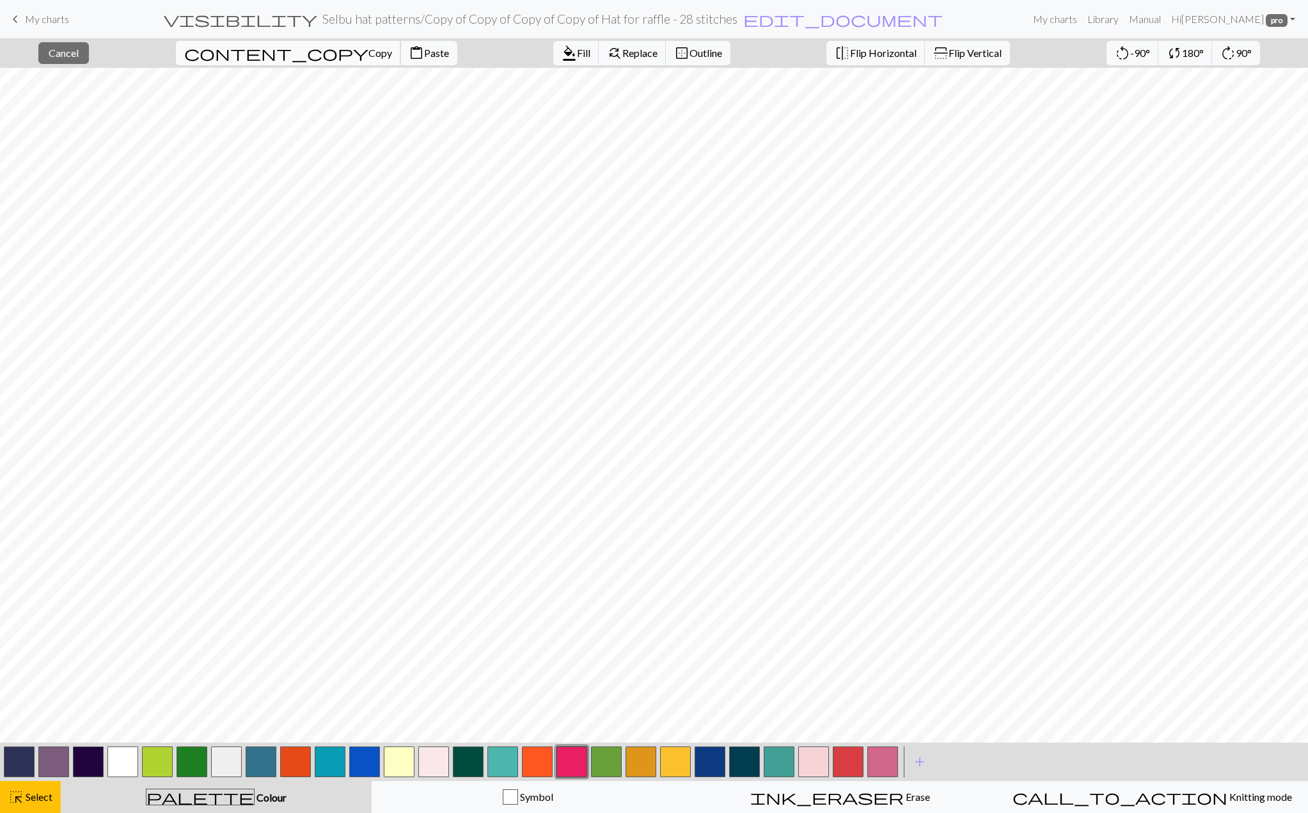
click at [369, 51] on span "Copy" at bounding box center [381, 53] width 24 height 12
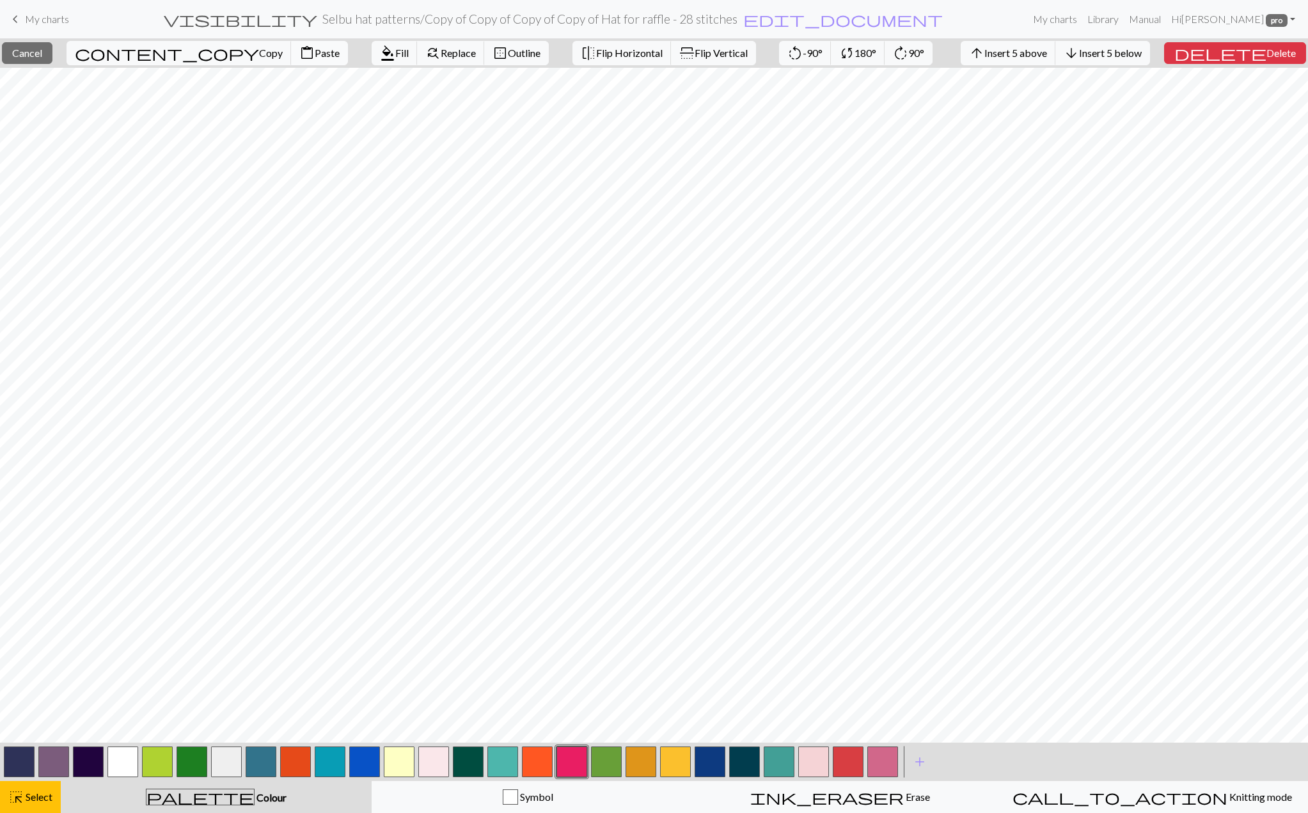
click at [315, 58] on span "Paste" at bounding box center [327, 53] width 25 height 12
click at [39, 56] on span "Cancel" at bounding box center [27, 53] width 30 height 12
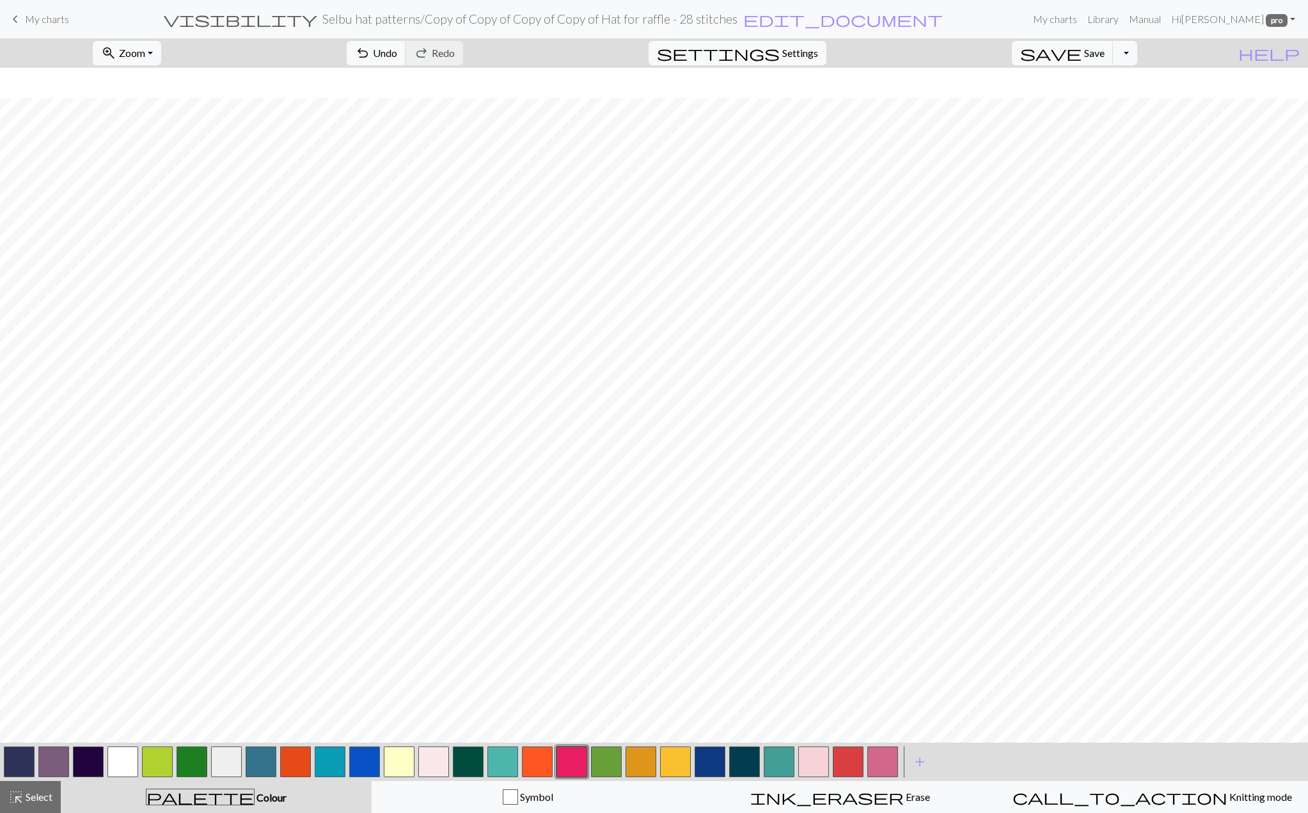
scroll to position [30, 0]
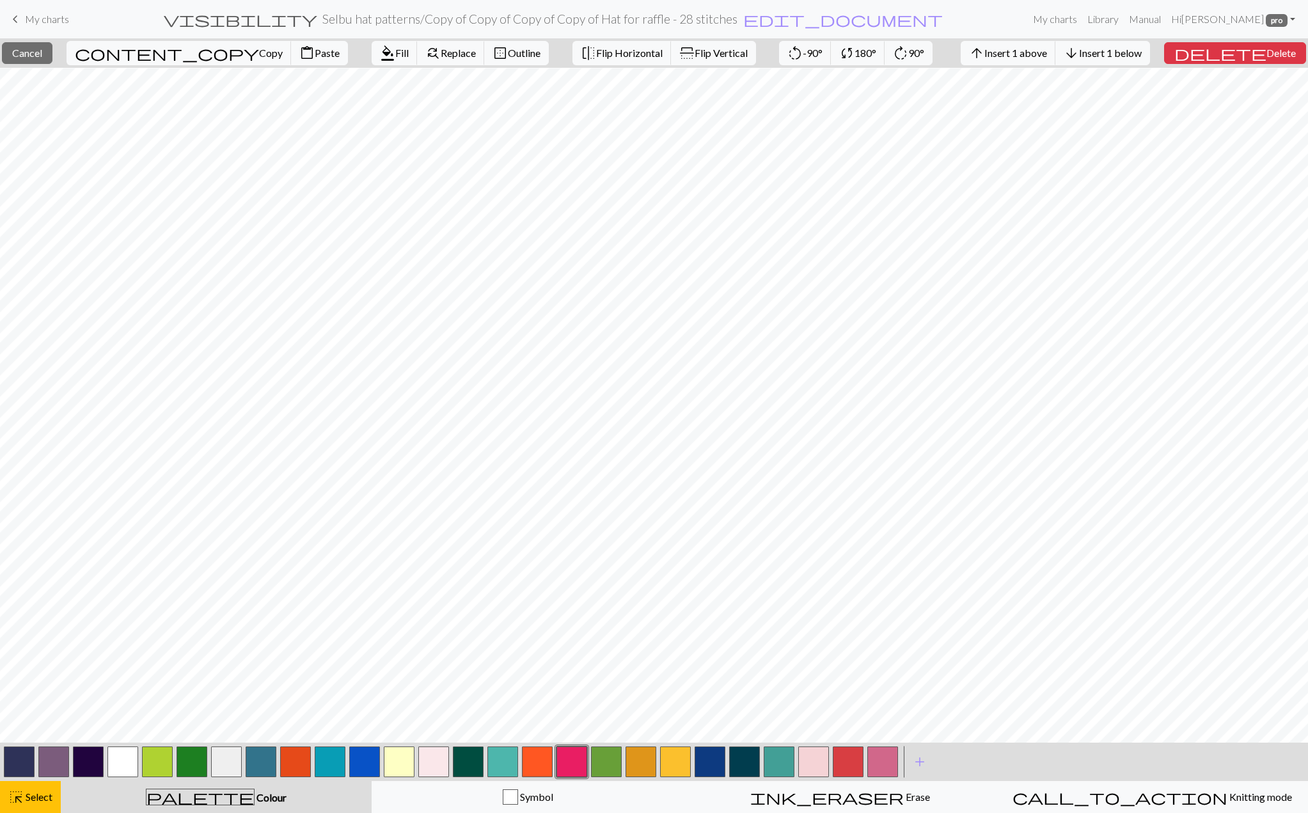
click at [22, 763] on button "button" at bounding box center [19, 762] width 31 height 31
click at [380, 50] on span "format_color_fill" at bounding box center [387, 53] width 15 height 18
click at [395, 51] on span "Fill" at bounding box center [401, 53] width 13 height 12
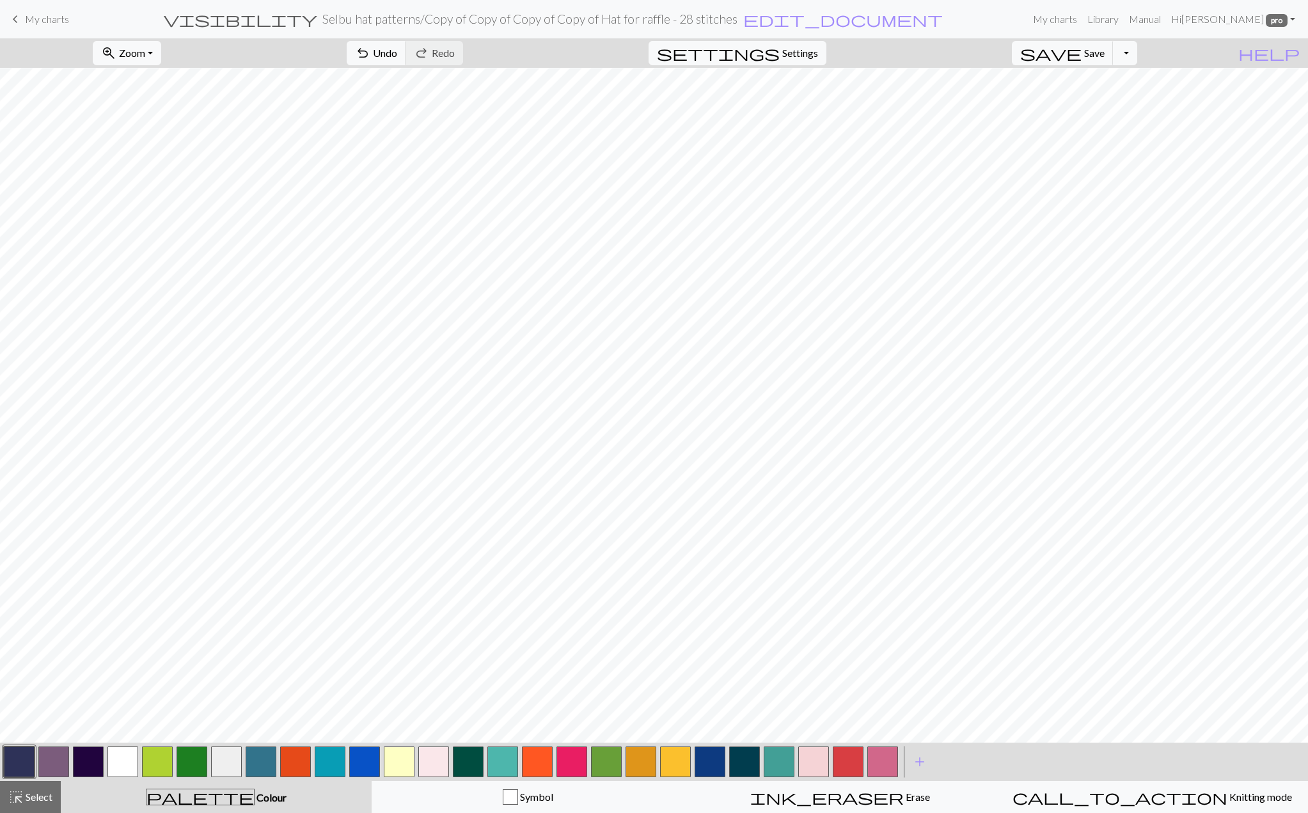
click at [431, 763] on button "button" at bounding box center [433, 762] width 31 height 31
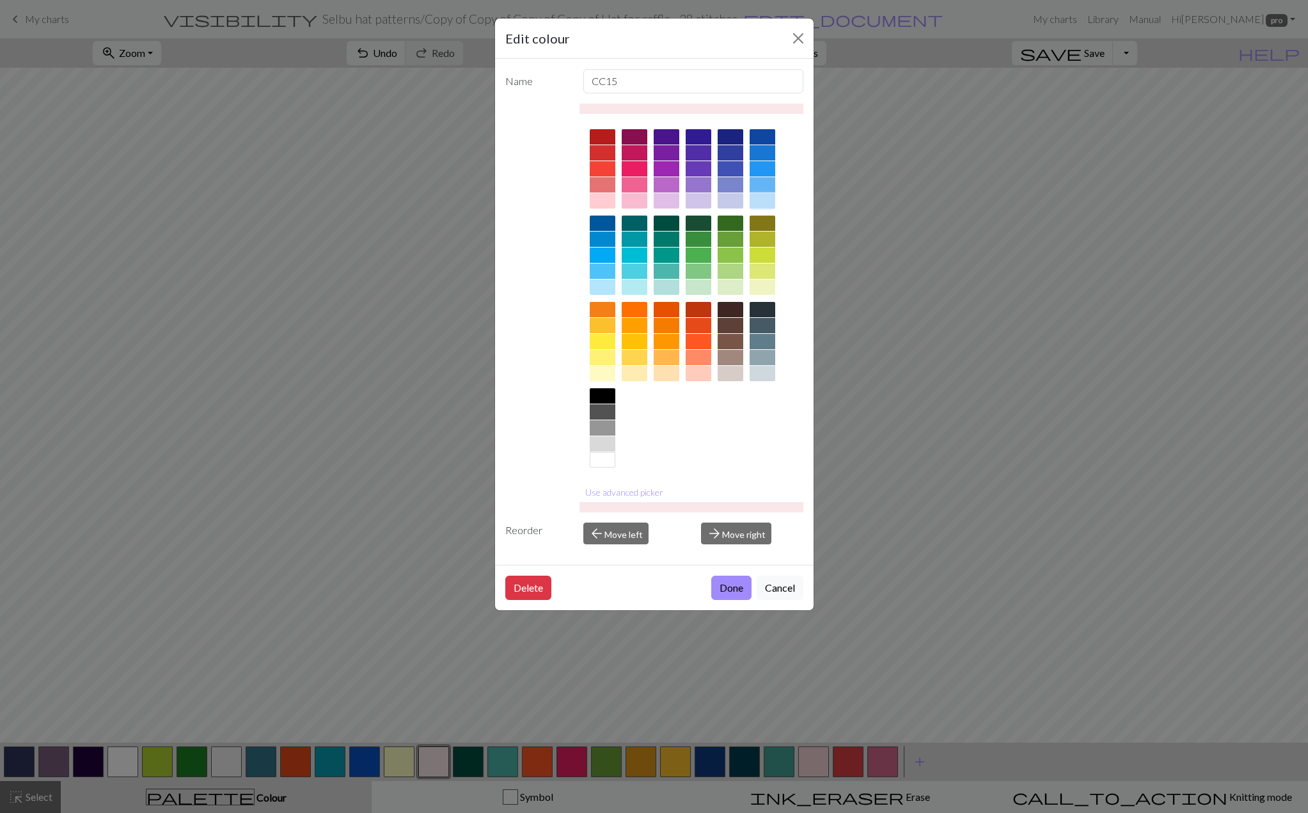
click at [760, 200] on div at bounding box center [763, 200] width 26 height 15
click at [630, 492] on button "Use advanced picker" at bounding box center [625, 492] width 90 height 20
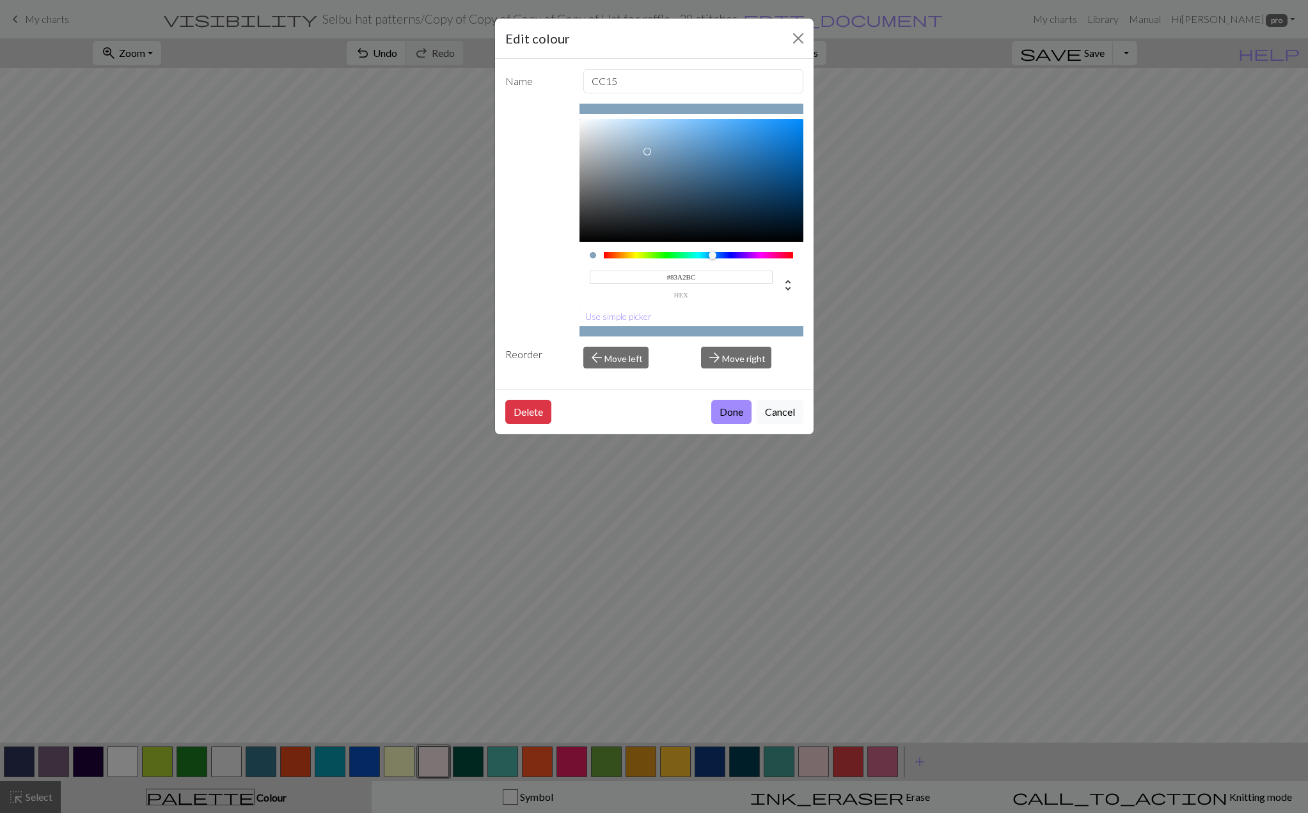
click at [648, 152] on div at bounding box center [692, 180] width 224 height 123
type input "#81A0BA"
click at [728, 409] on button "Done" at bounding box center [731, 412] width 40 height 24
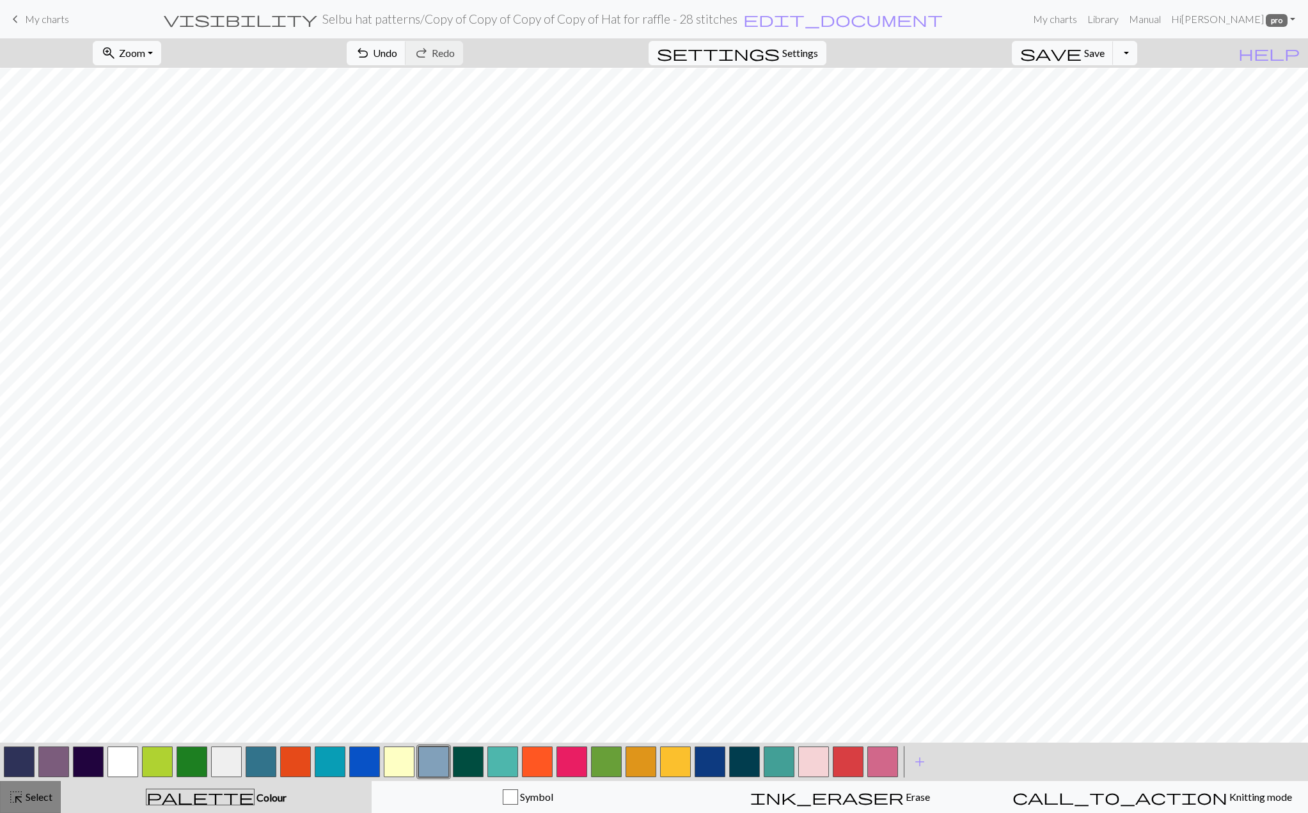
click at [50, 790] on div "highlight_alt Select Select" at bounding box center [30, 797] width 44 height 15
drag, startPoint x: 241, startPoint y: 53, endPoint x: 249, endPoint y: 65, distance: 13.8
click at [242, 53] on span "content_copy" at bounding box center [276, 53] width 184 height 18
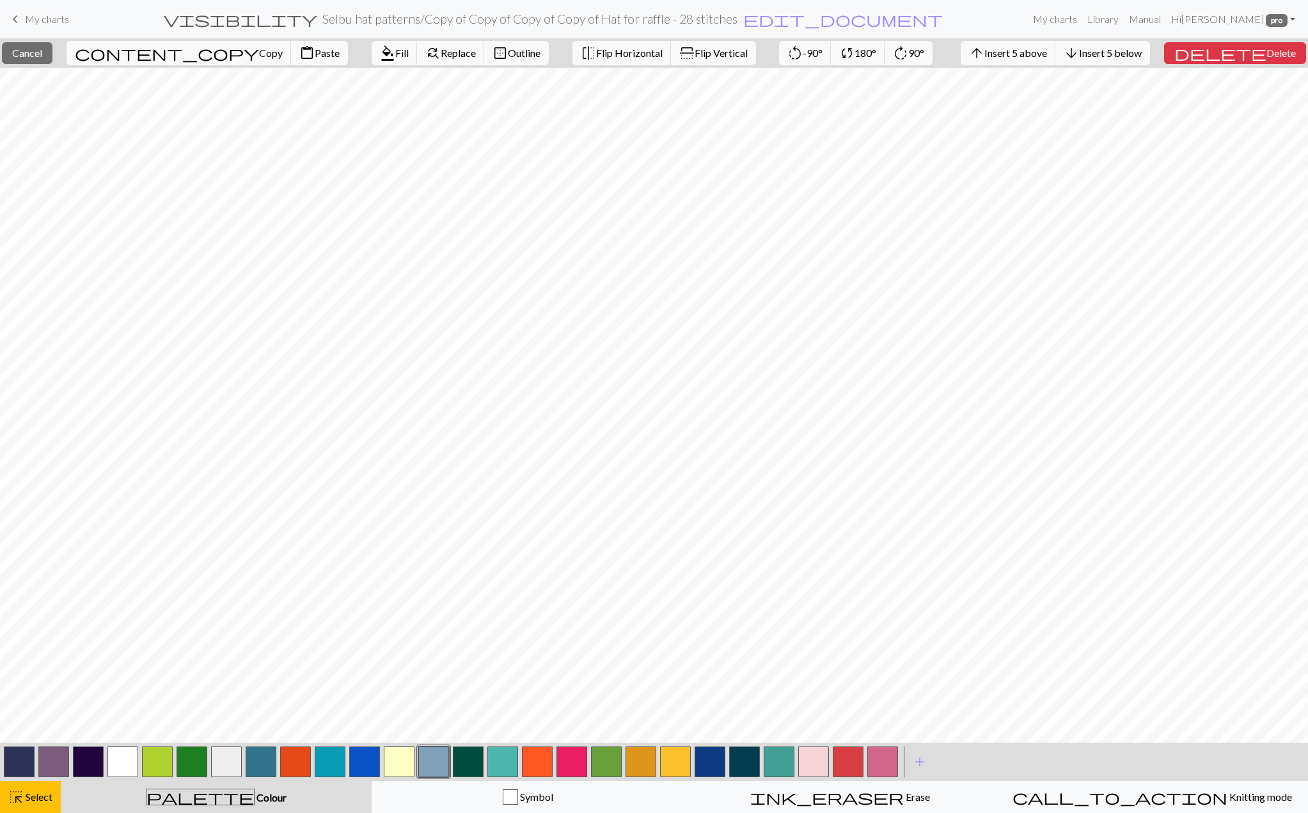
click at [315, 54] on span "Paste" at bounding box center [327, 53] width 25 height 12
click at [40, 49] on span "Cancel" at bounding box center [27, 53] width 30 height 12
click at [1267, 58] on span "Delete" at bounding box center [1281, 53] width 29 height 12
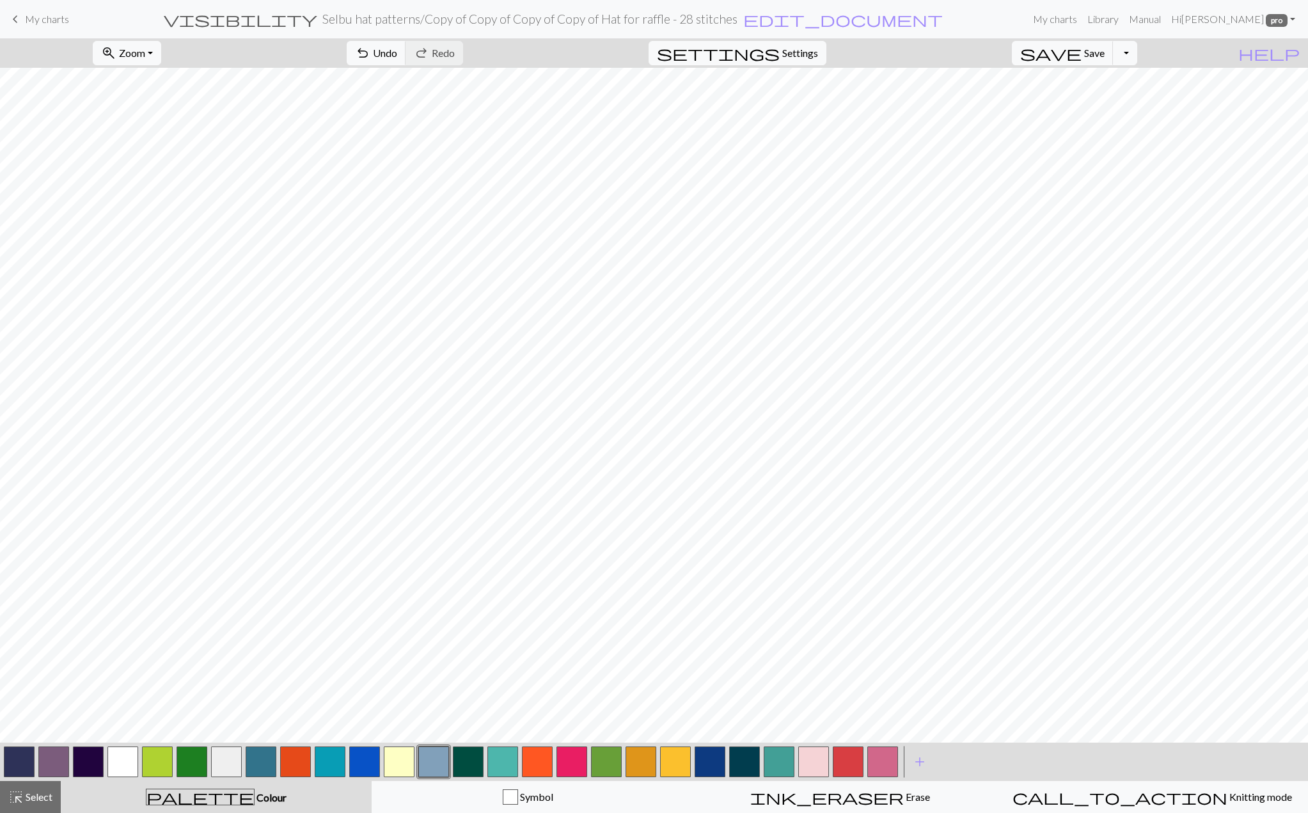
scroll to position [20, 0]
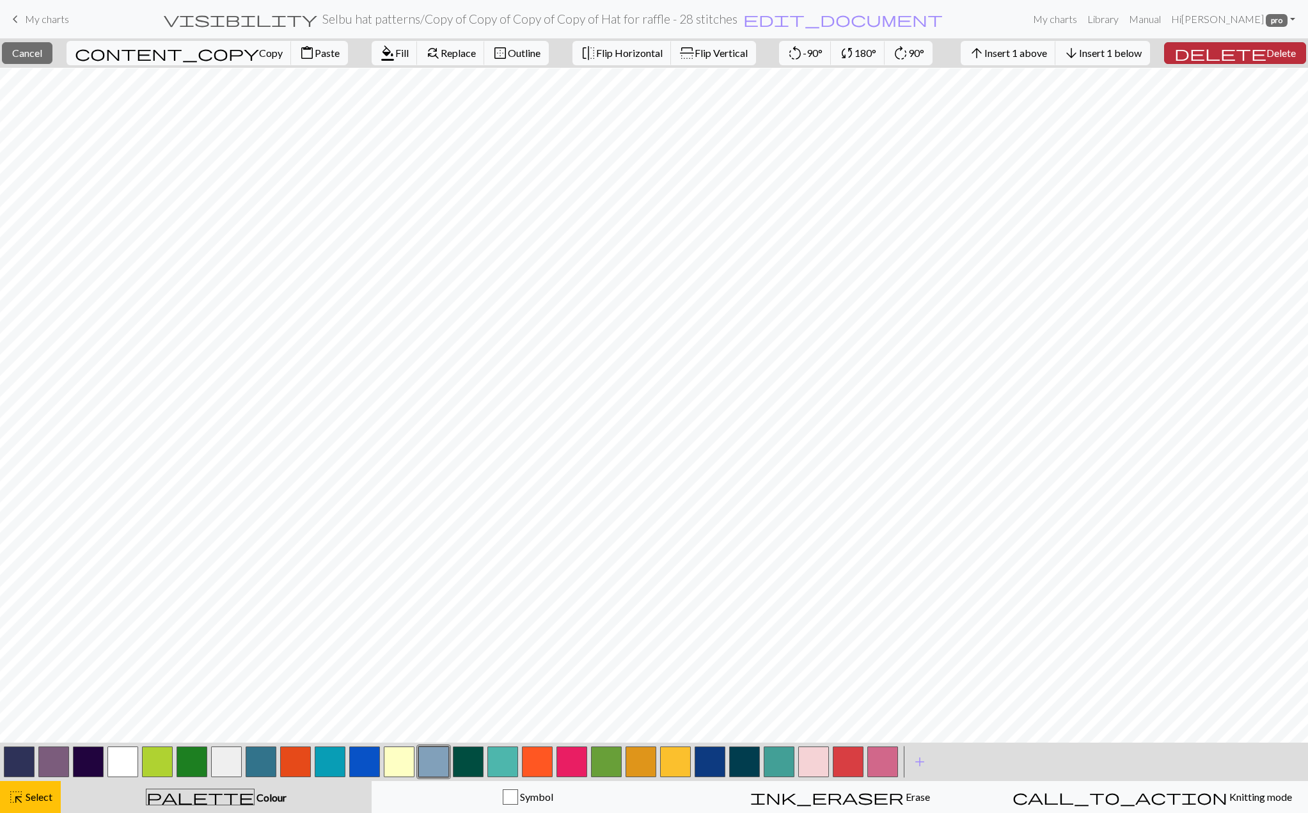
click at [1267, 56] on span "Delete" at bounding box center [1281, 53] width 29 height 12
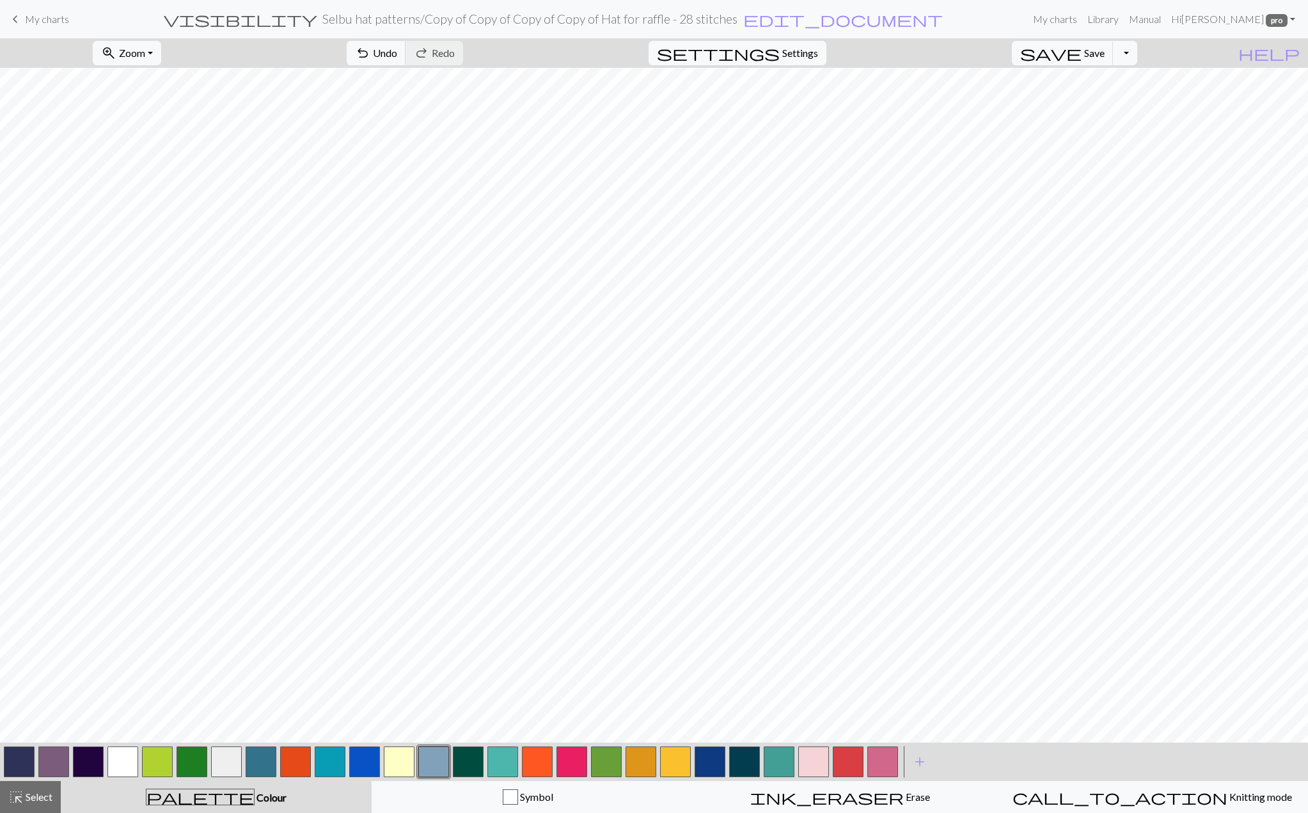
scroll to position [10, 0]
drag, startPoint x: 838, startPoint y: 764, endPoint x: 840, endPoint y: 756, distance: 7.9
click at [837, 764] on button "button" at bounding box center [848, 762] width 31 height 31
click at [406, 61] on button "undo Undo Undo" at bounding box center [377, 53] width 60 height 24
click at [424, 767] on button "button" at bounding box center [433, 762] width 31 height 31
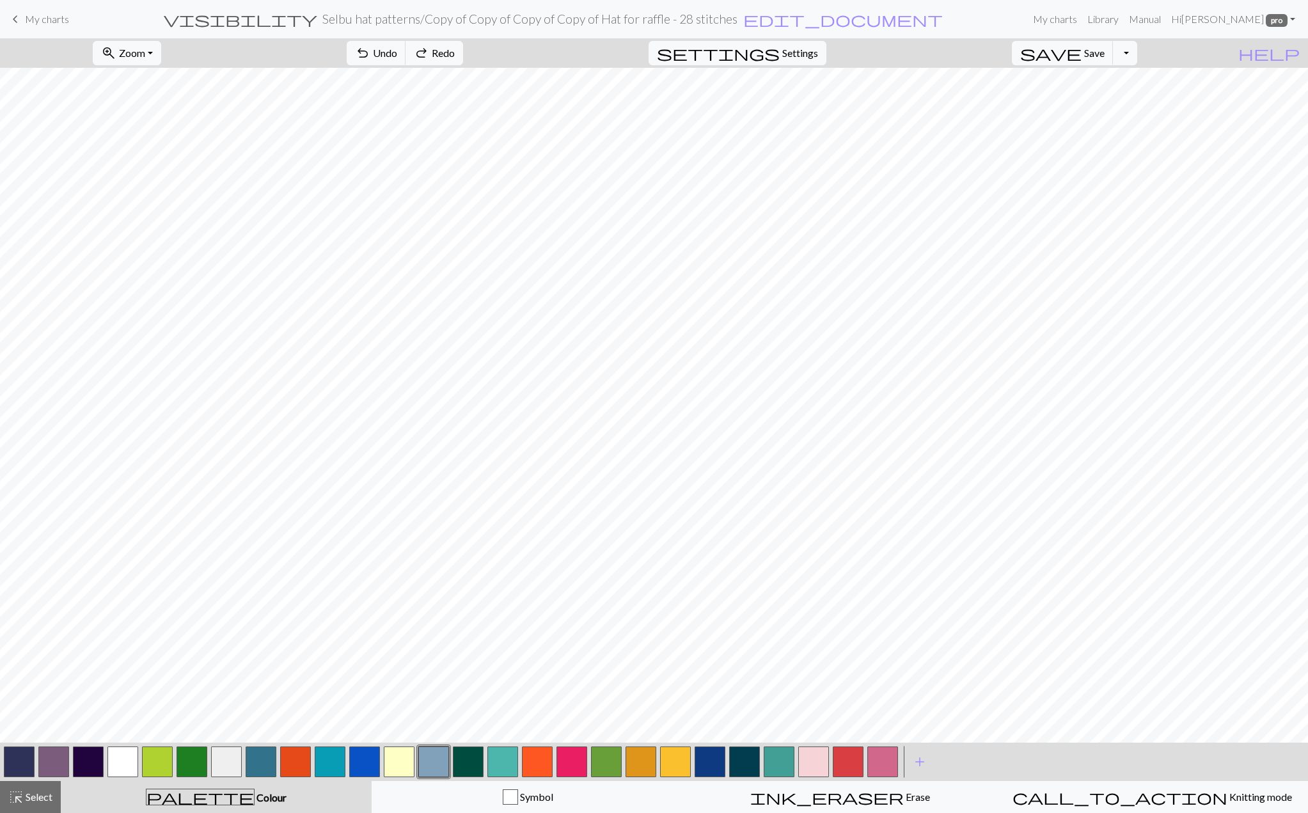
click at [424, 767] on button "button" at bounding box center [433, 762] width 31 height 31
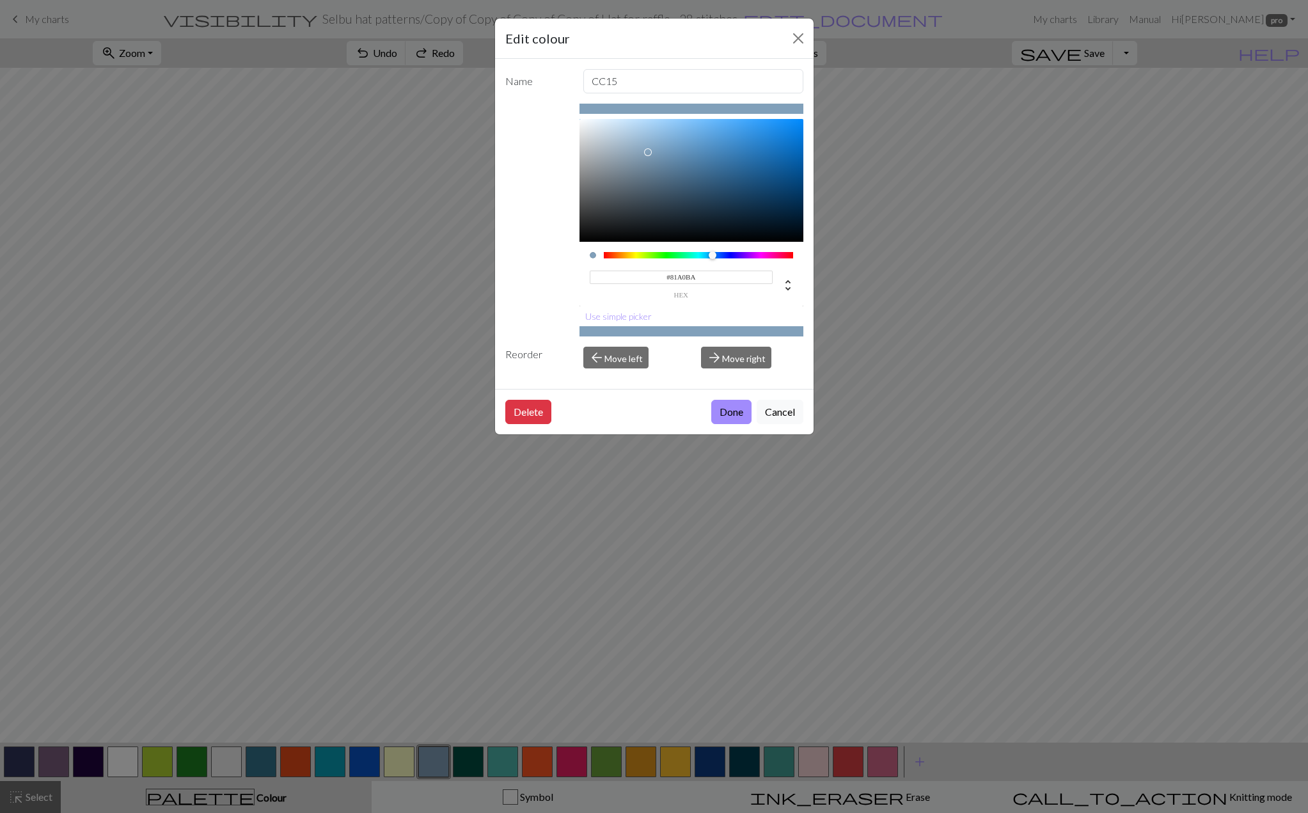
type input "#C5E1F9"
click at [626, 122] on div at bounding box center [692, 180] width 224 height 123
click at [727, 416] on button "Done" at bounding box center [731, 412] width 40 height 24
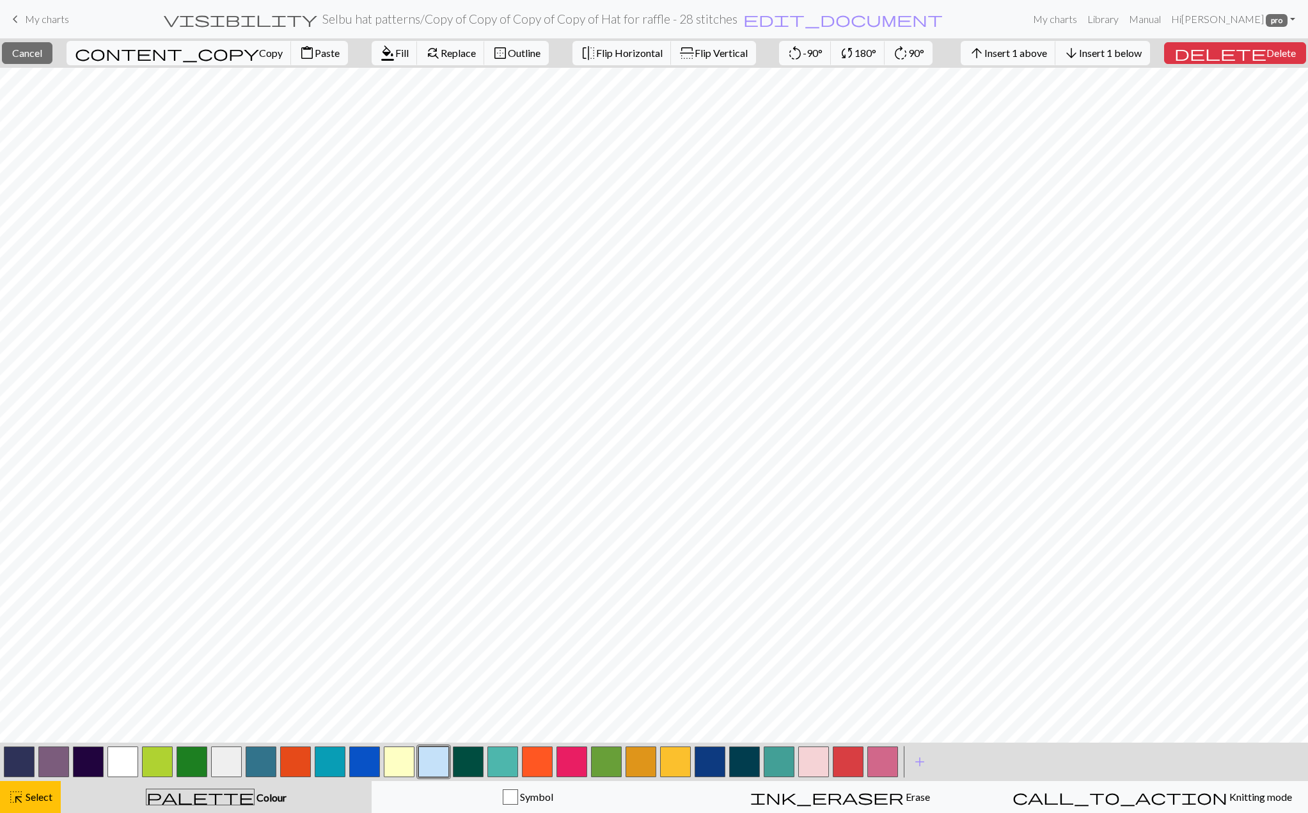
click at [18, 764] on button "button" at bounding box center [19, 762] width 31 height 31
click at [1037, 49] on span "Insert 1 above" at bounding box center [1016, 53] width 63 height 12
click at [1150, 61] on button "arrow_downward Insert 1 below" at bounding box center [1103, 53] width 95 height 24
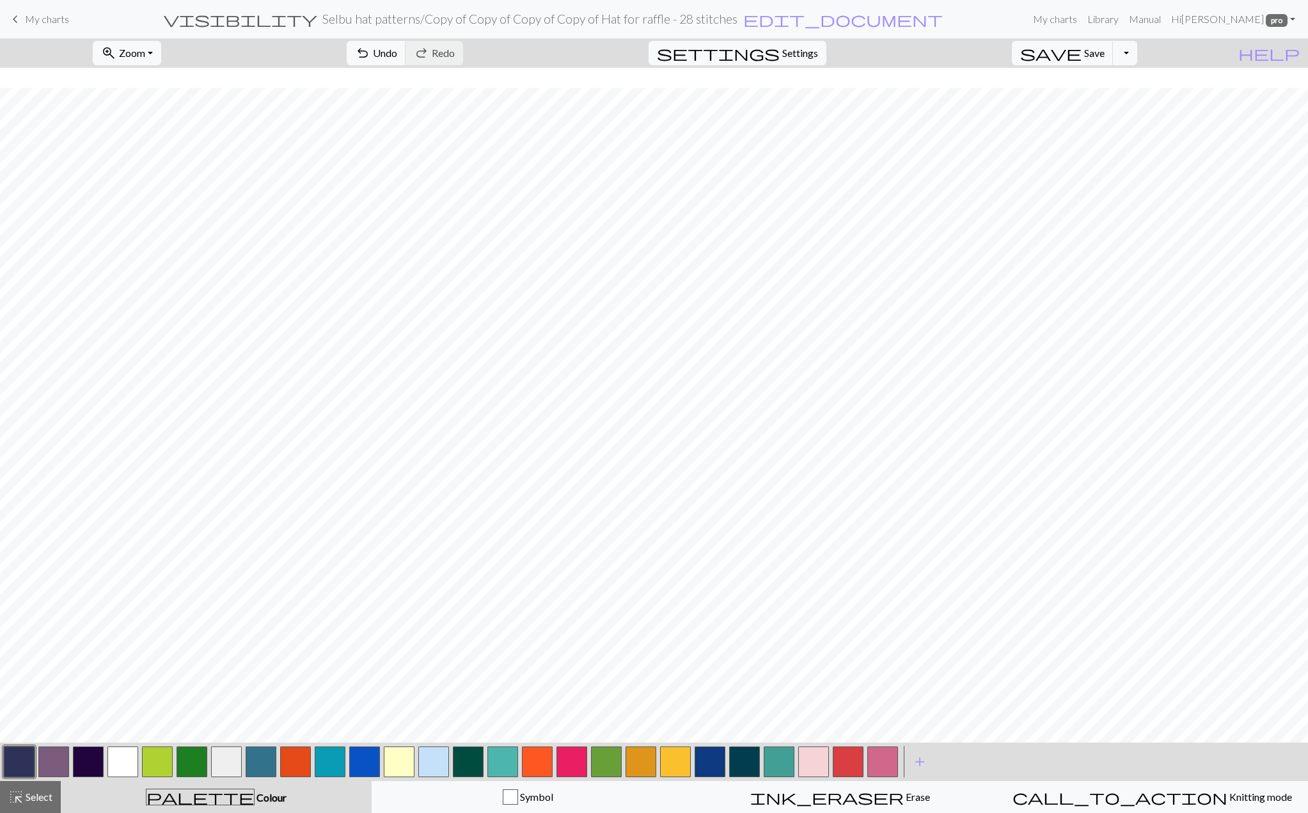
scroll to position [30, 0]
click at [439, 765] on button "button" at bounding box center [433, 762] width 31 height 31
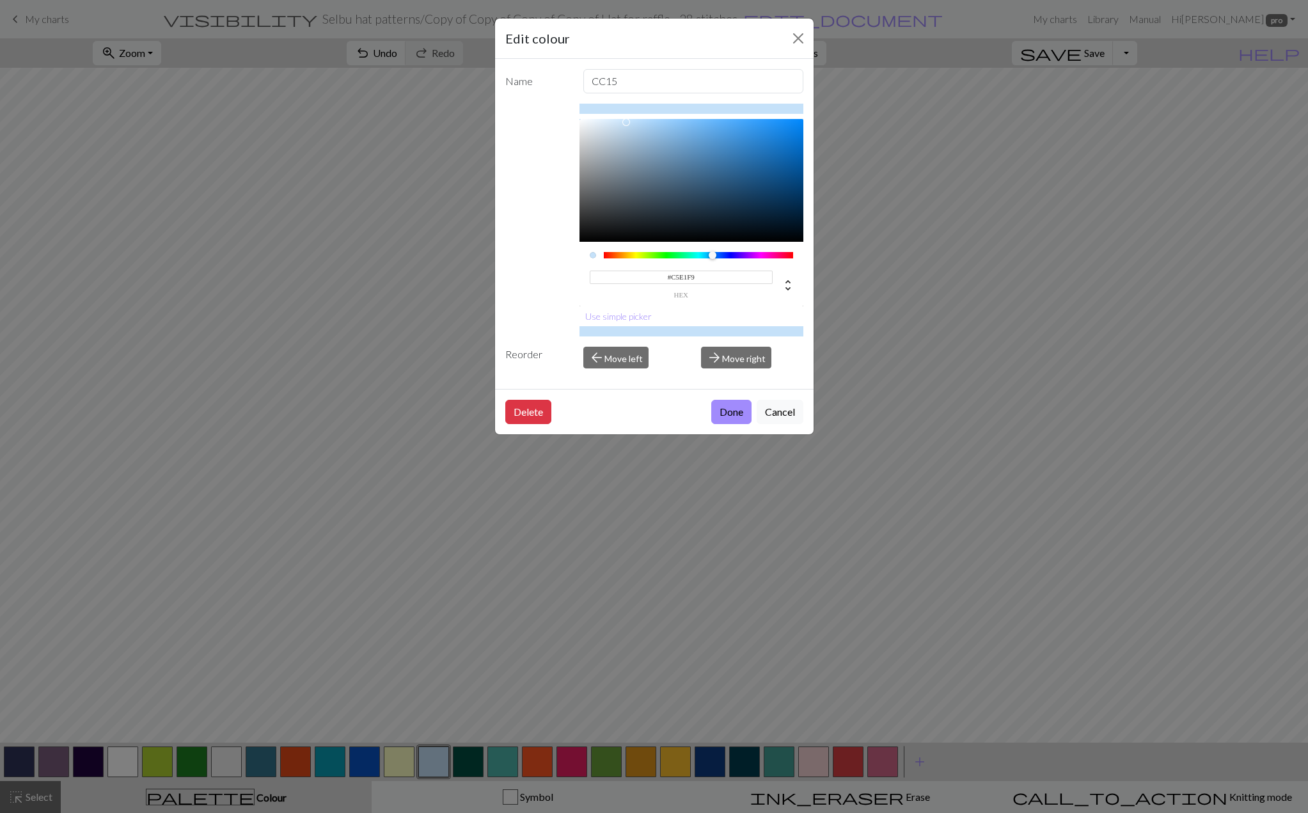
type input "#DDEAF6"
click at [603, 123] on div at bounding box center [692, 180] width 224 height 123
click at [729, 406] on button "Done" at bounding box center [731, 412] width 40 height 24
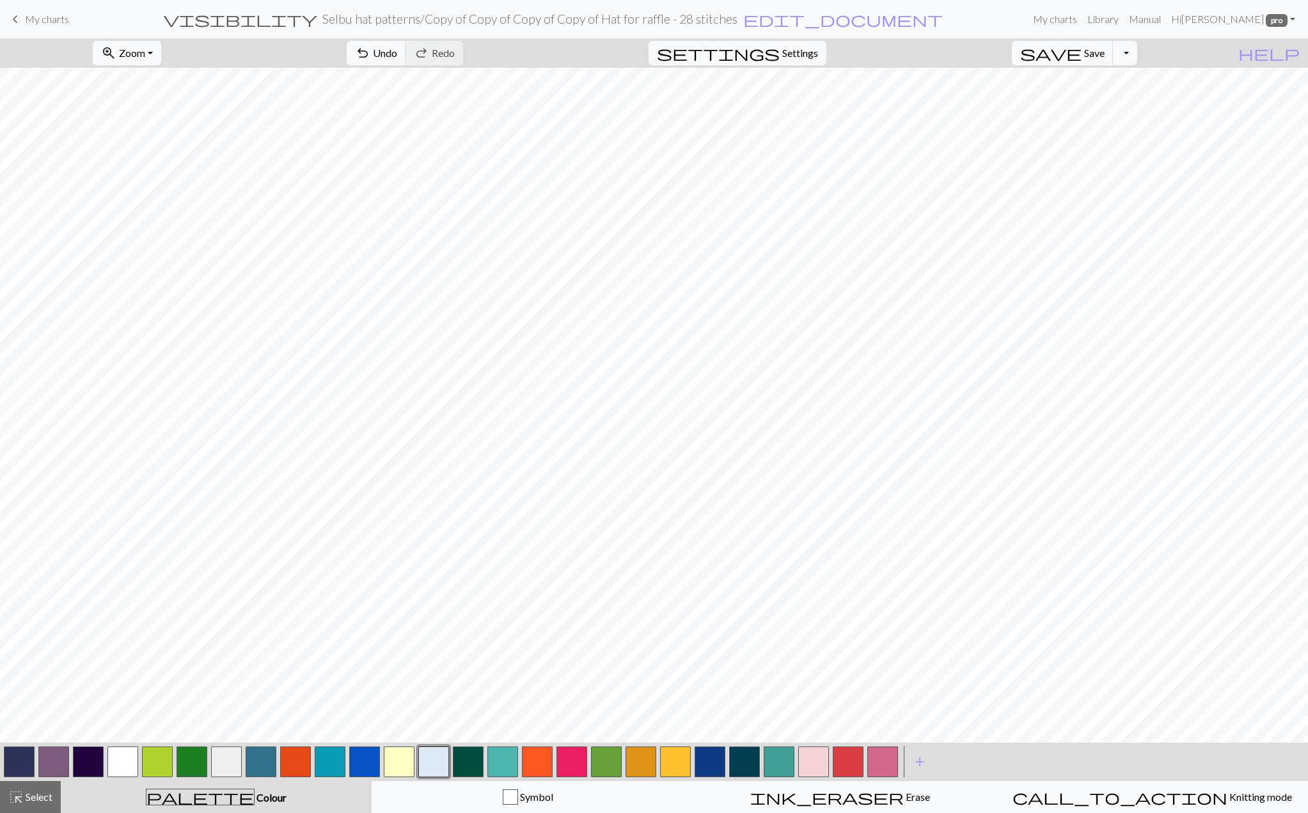
click at [145, 55] on span "Zoom" at bounding box center [132, 53] width 26 height 12
click at [155, 155] on button "50%" at bounding box center [143, 153] width 101 height 20
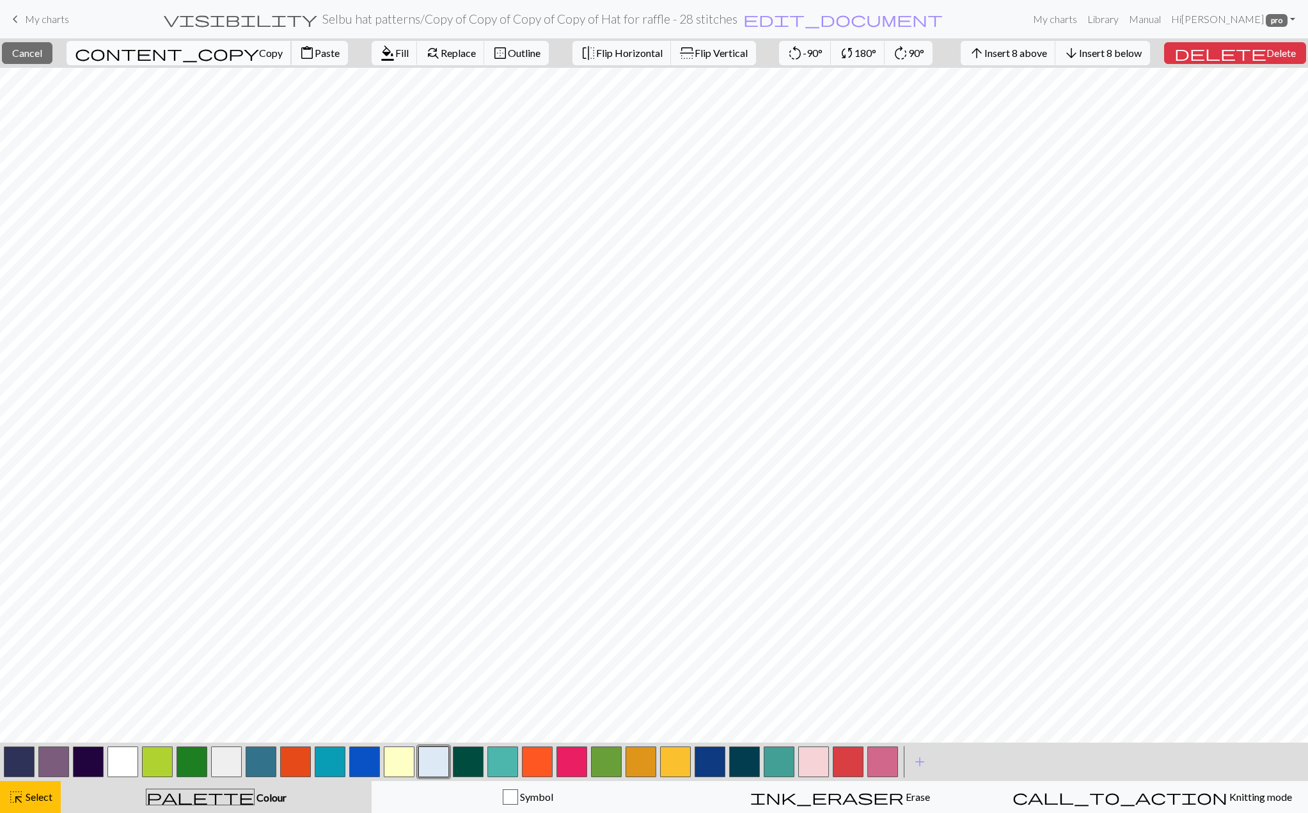
click at [148, 59] on button "content_copy Copy" at bounding box center [179, 53] width 225 height 24
click at [42, 56] on span "Cancel" at bounding box center [27, 53] width 30 height 12
click at [1111, 51] on span "Insert 4 below" at bounding box center [1110, 53] width 63 height 12
click at [315, 57] on span "Paste" at bounding box center [327, 53] width 25 height 12
click at [695, 49] on span "Flip Vertical" at bounding box center [721, 53] width 53 height 12
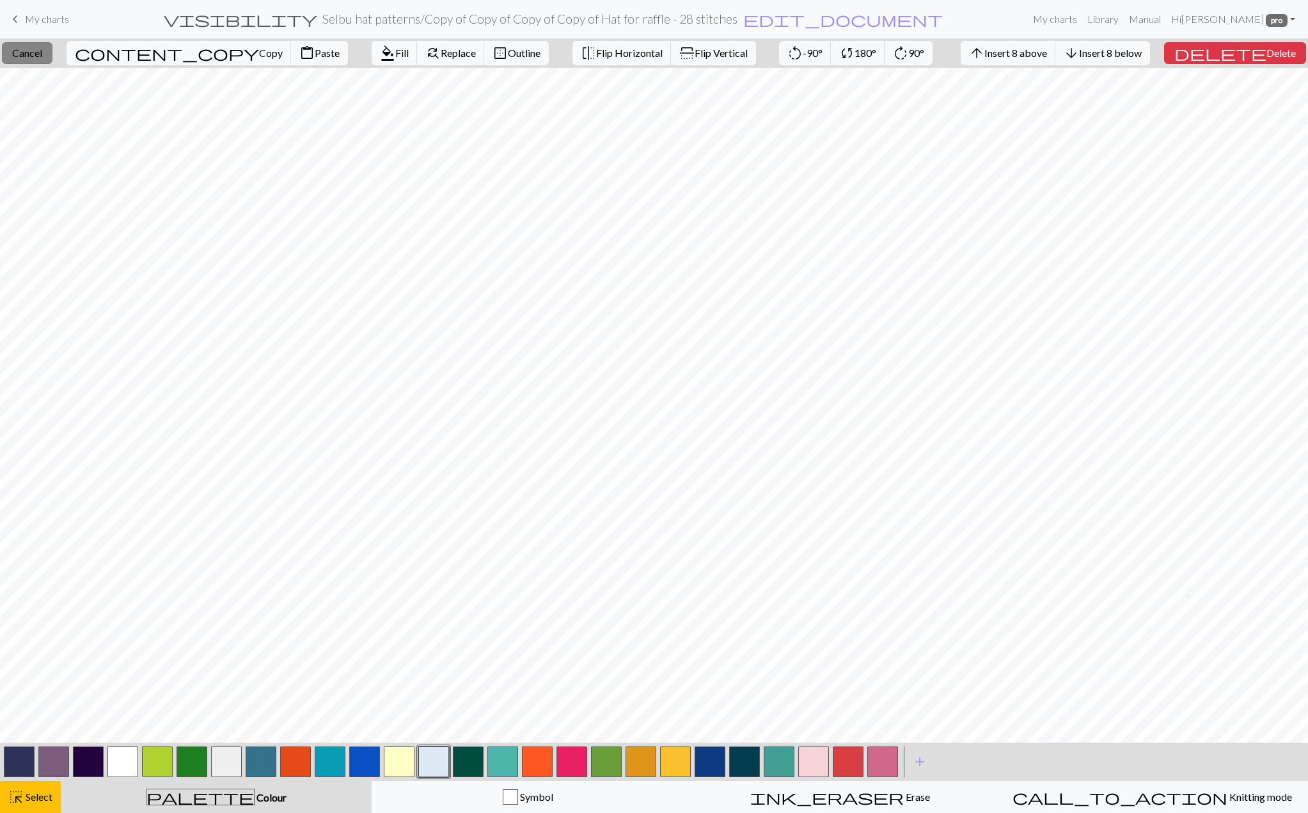
click at [52, 46] on button "close Cancel" at bounding box center [27, 53] width 51 height 22
click at [1123, 49] on span "Insert 1 below" at bounding box center [1110, 53] width 63 height 12
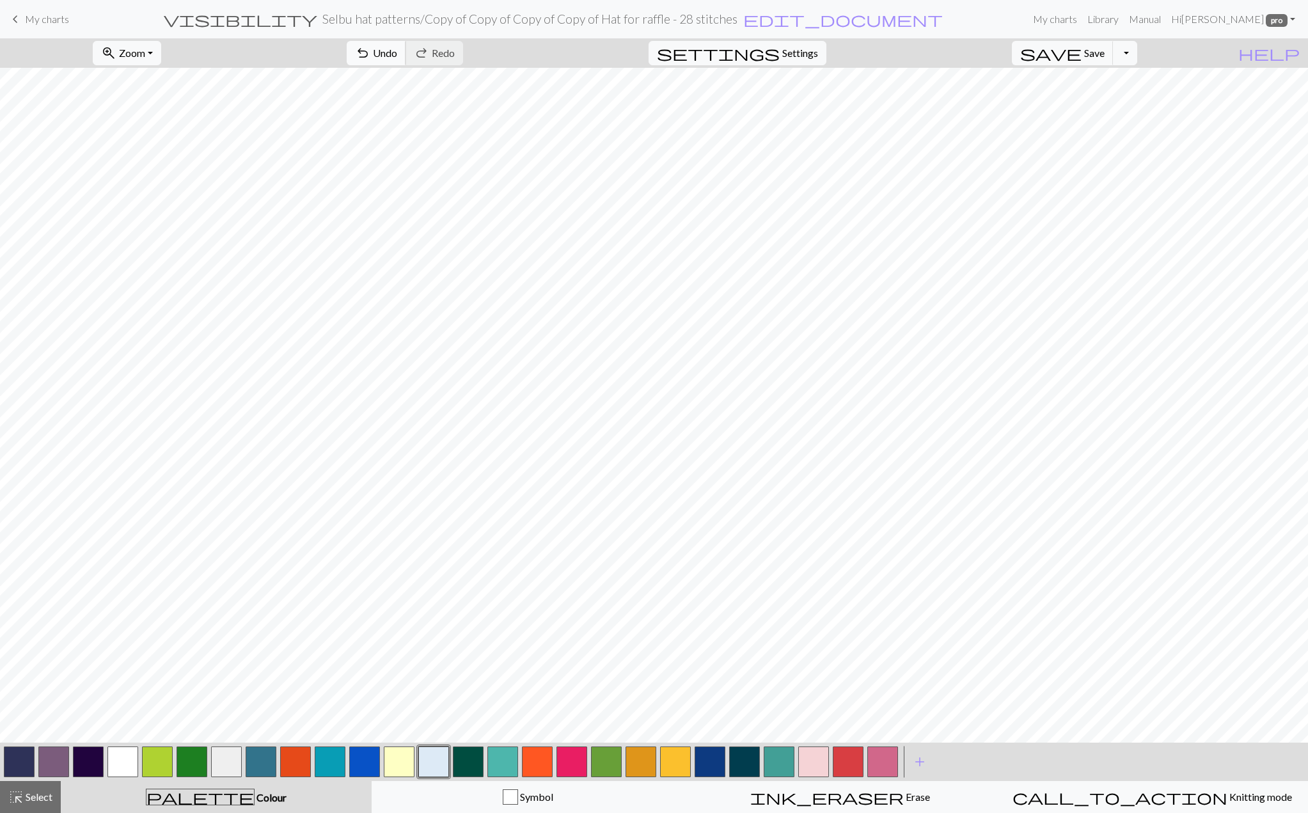
click at [370, 51] on span "undo" at bounding box center [362, 53] width 15 height 18
click at [455, 56] on span "Redo" at bounding box center [443, 53] width 23 height 12
drag, startPoint x: 29, startPoint y: 792, endPoint x: 45, endPoint y: 756, distance: 39.0
click at [29, 790] on div "highlight_alt Select Select" at bounding box center [30, 797] width 44 height 15
click at [255, 61] on button "content_copy Copy" at bounding box center [288, 53] width 225 height 24
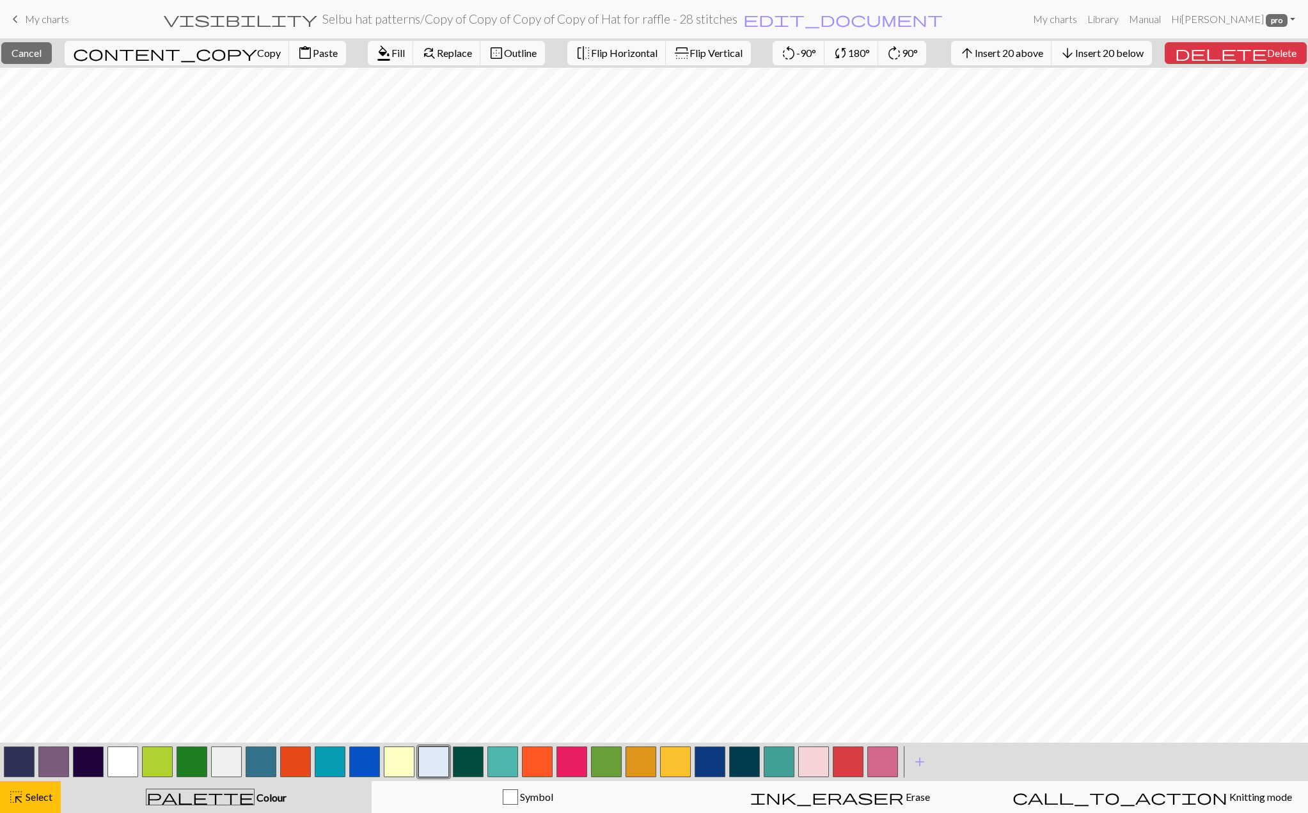
click at [313, 55] on span "Paste" at bounding box center [325, 53] width 25 height 12
click at [42, 51] on span "Cancel" at bounding box center [27, 53] width 30 height 12
click at [1267, 52] on span "Delete" at bounding box center [1281, 53] width 29 height 12
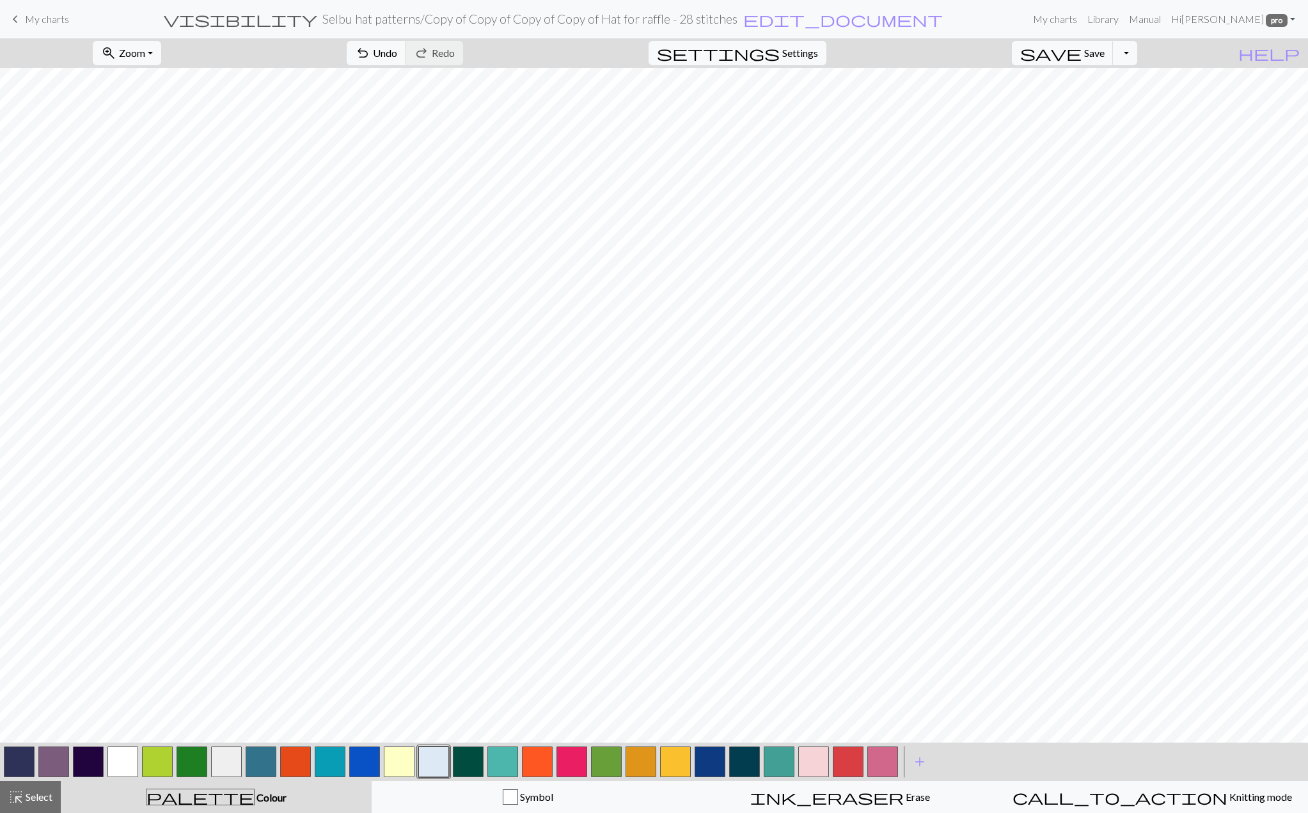
click at [31, 756] on button "button" at bounding box center [19, 762] width 31 height 31
click at [406, 59] on button "undo Undo Undo" at bounding box center [377, 53] width 60 height 24
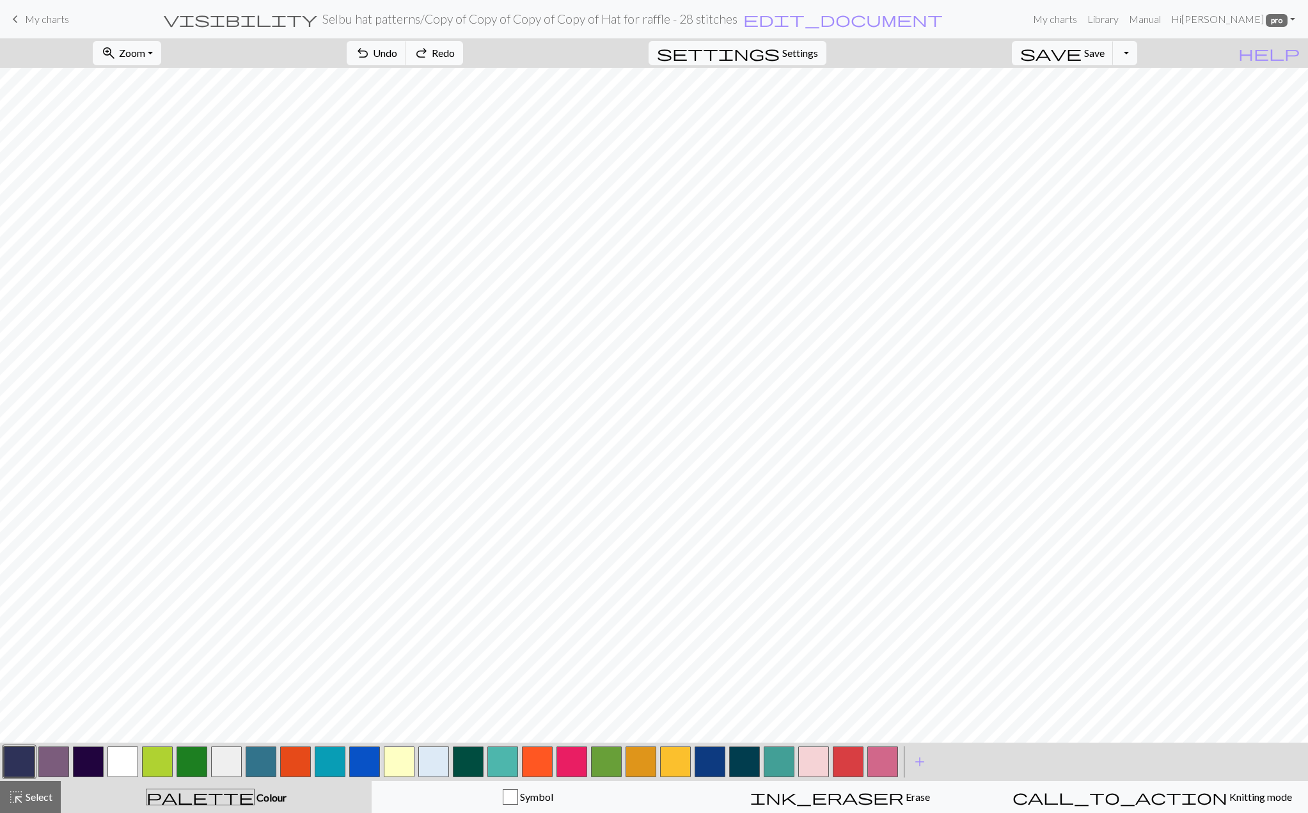
click at [463, 61] on button "redo Redo Redo" at bounding box center [435, 53] width 58 height 24
click at [1082, 51] on span "save" at bounding box center [1050, 53] width 61 height 18
